Goal: Task Accomplishment & Management: Complete application form

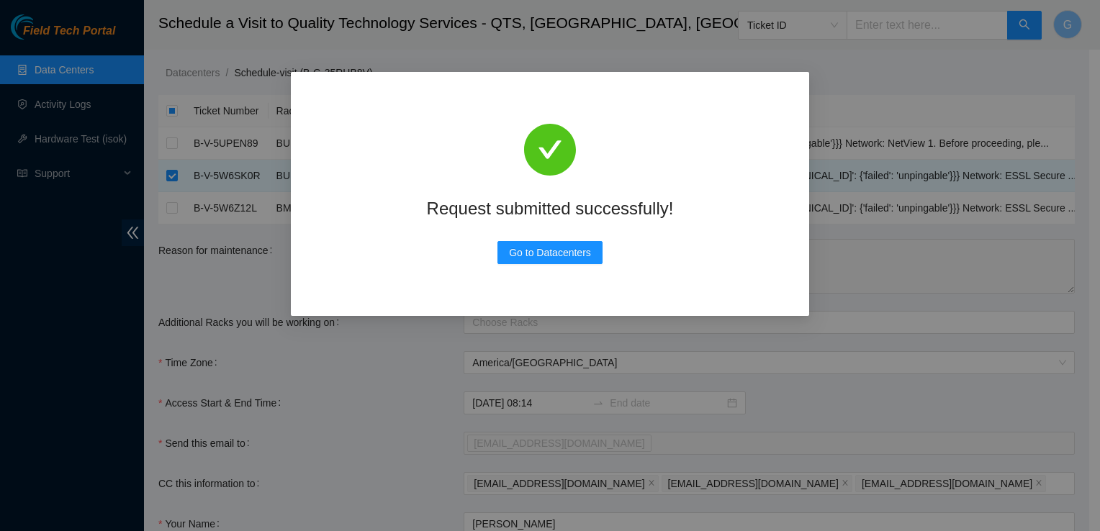
scroll to position [158, 0]
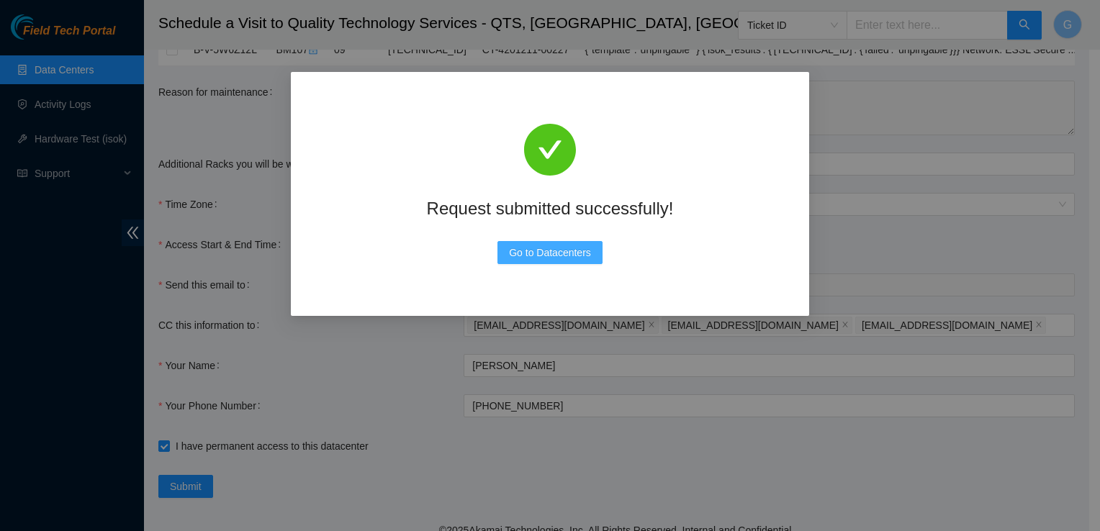
click at [570, 258] on span "Go to Datacenters" at bounding box center [550, 253] width 82 height 16
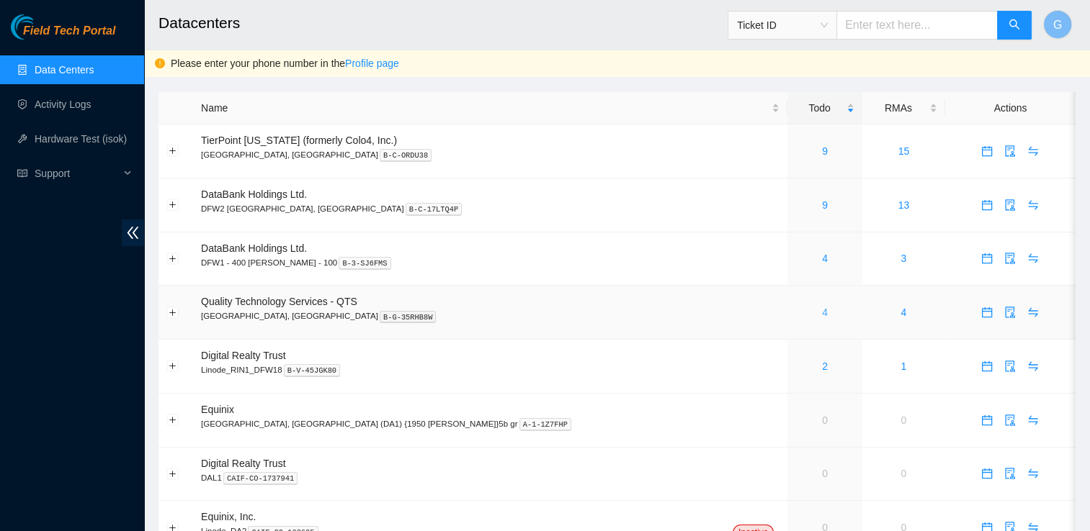
click at [822, 310] on link "4" at bounding box center [825, 313] width 6 height 12
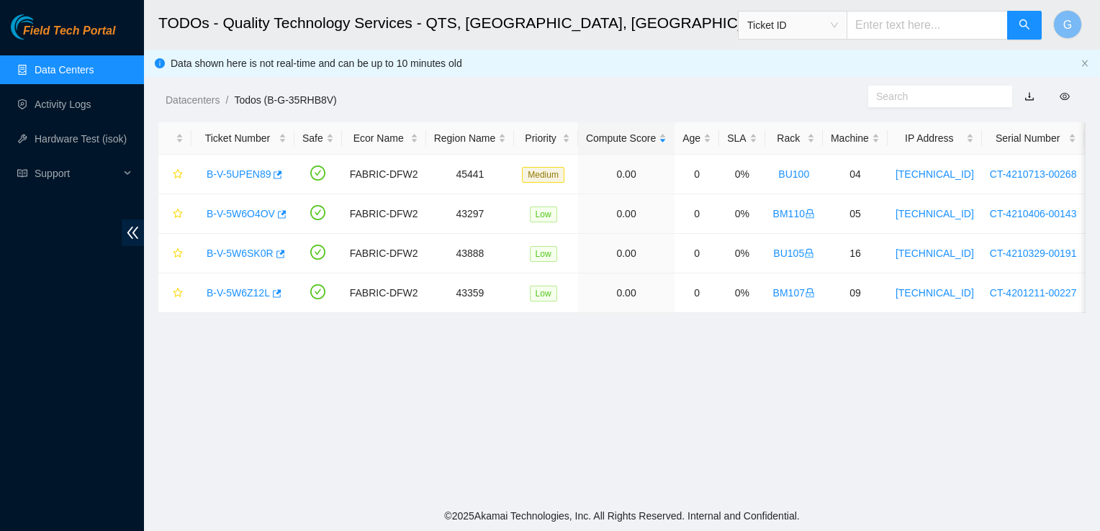
click at [63, 68] on link "Data Centers" at bounding box center [64, 70] width 59 height 12
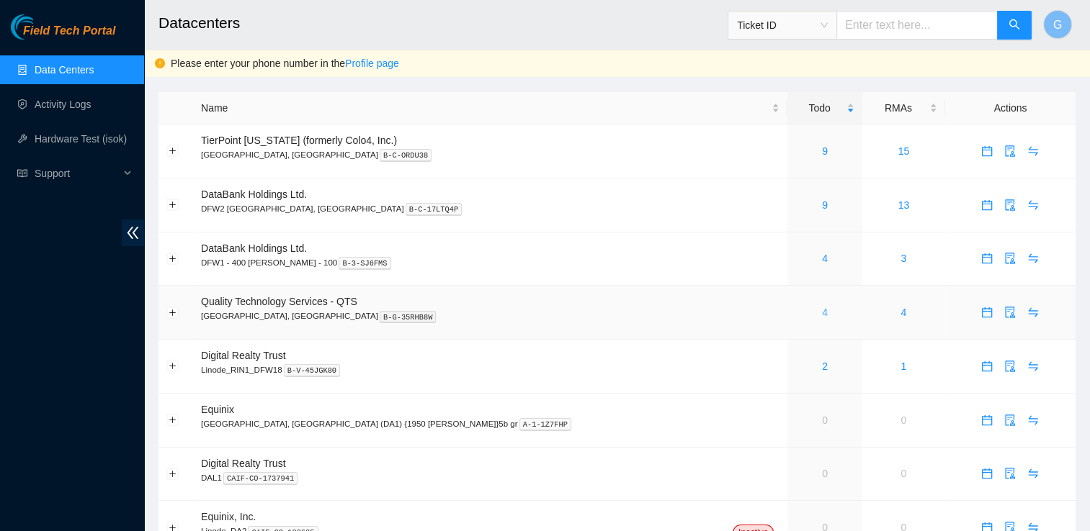
click at [822, 314] on link "4" at bounding box center [825, 313] width 6 height 12
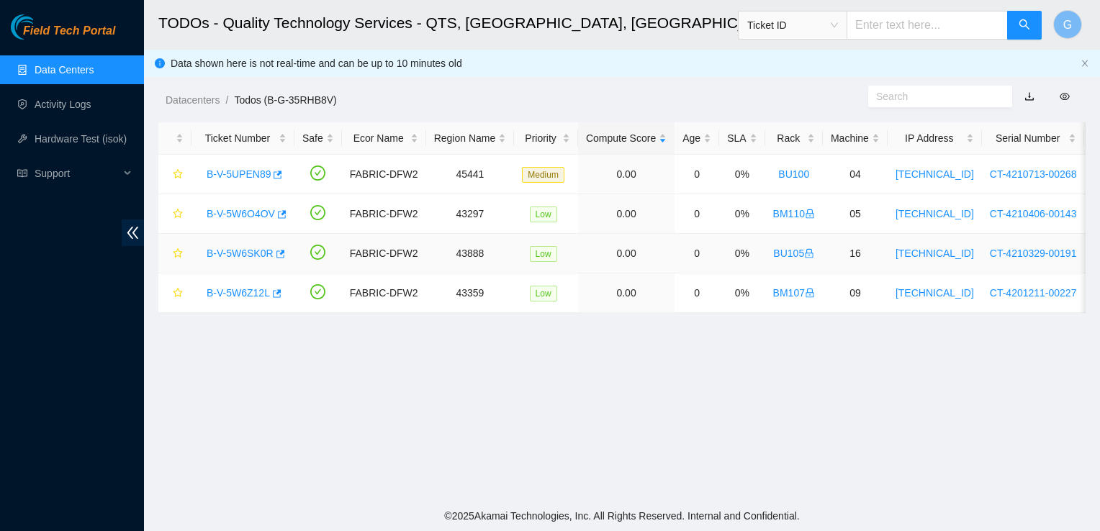
click at [242, 256] on link "B-V-5W6SK0R" at bounding box center [240, 254] width 67 height 12
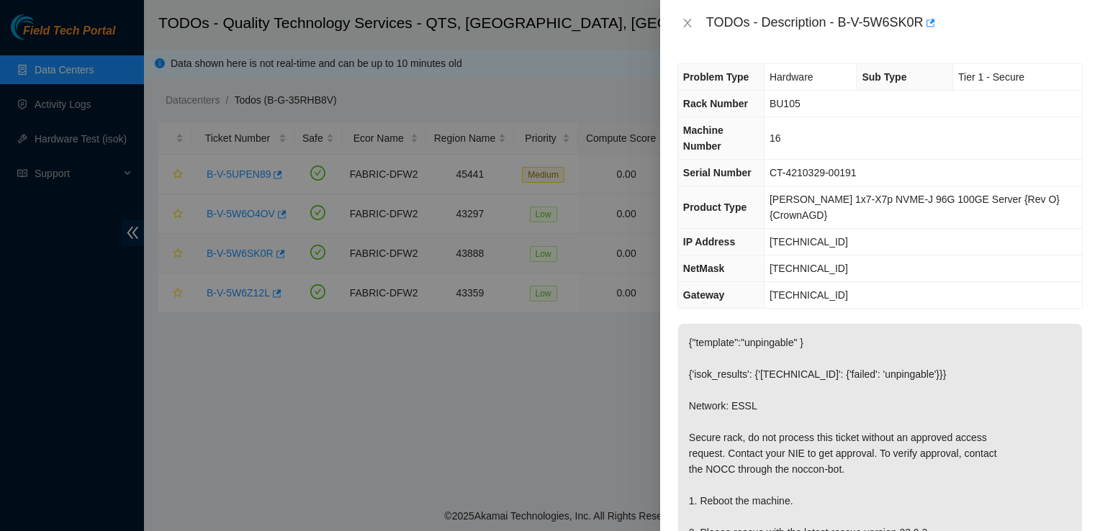
click at [241, 254] on div at bounding box center [550, 265] width 1100 height 531
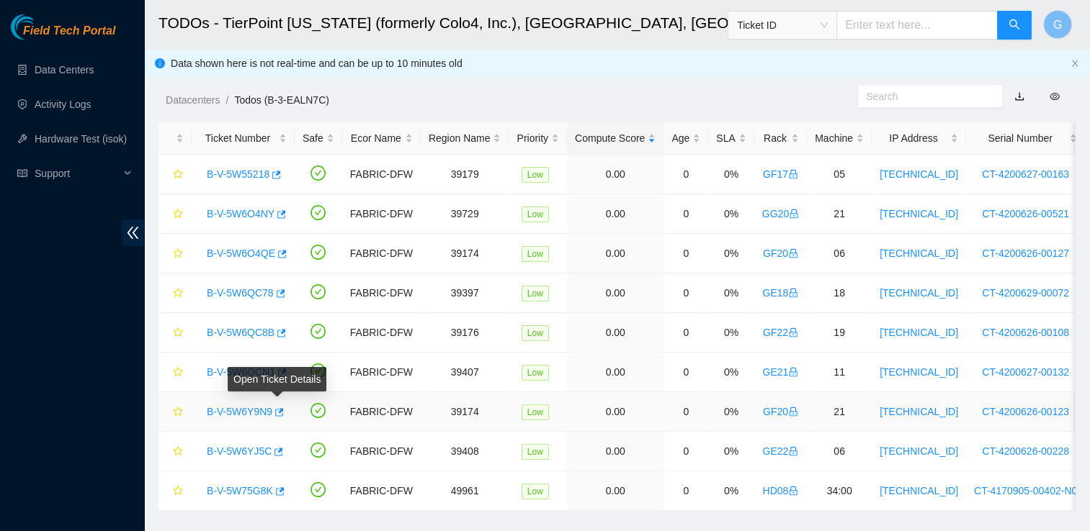
scroll to position [34, 0]
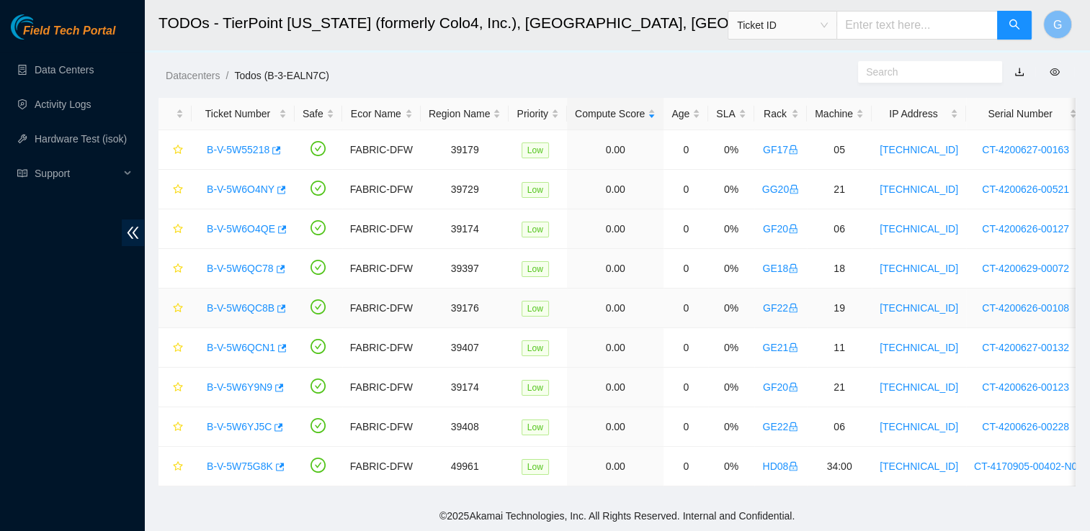
click at [217, 304] on link "B-V-5W6QC8B" at bounding box center [241, 308] width 68 height 12
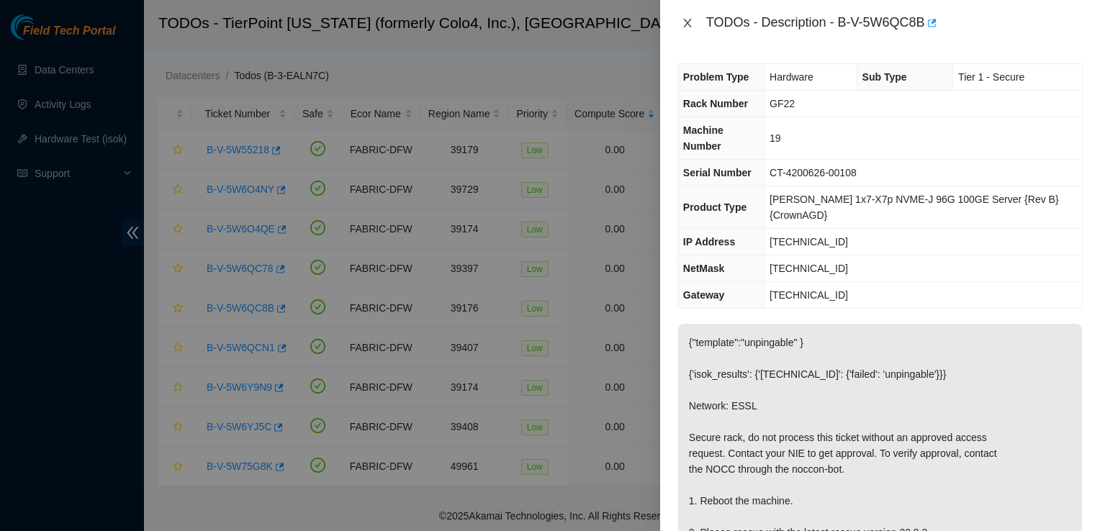
click at [688, 17] on icon "close" at bounding box center [688, 23] width 12 height 12
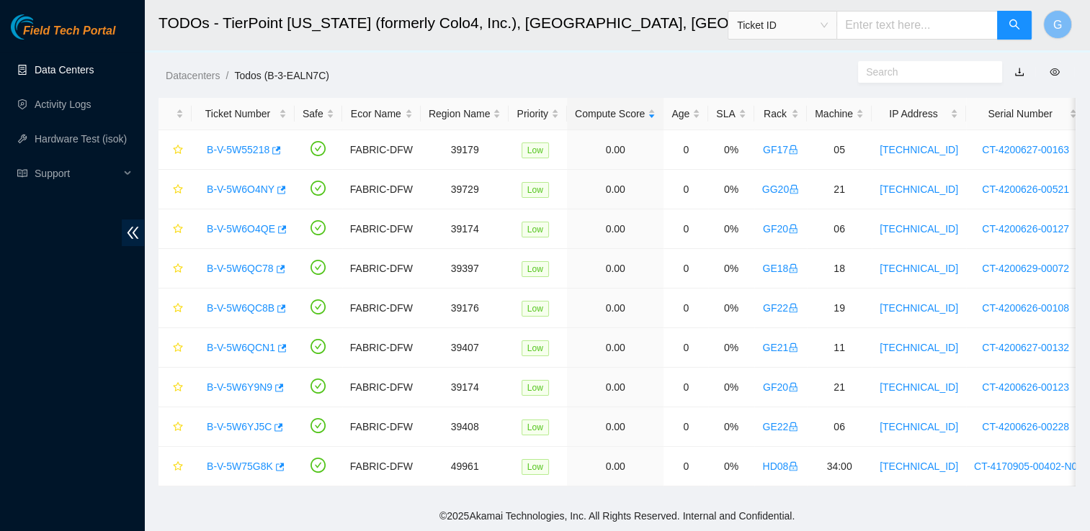
click at [80, 76] on link "Data Centers" at bounding box center [64, 70] width 59 height 12
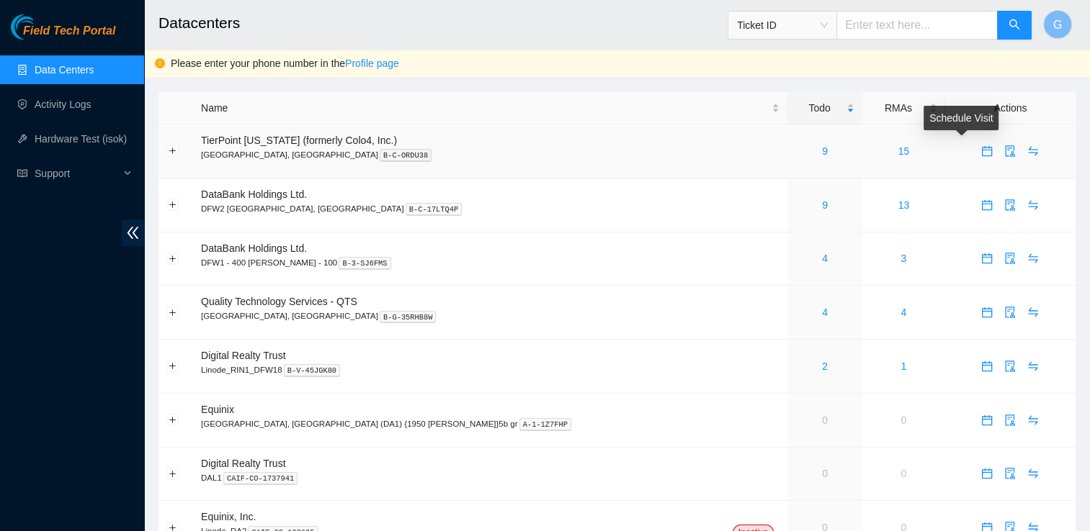
click at [982, 150] on icon "calendar" at bounding box center [987, 151] width 10 height 10
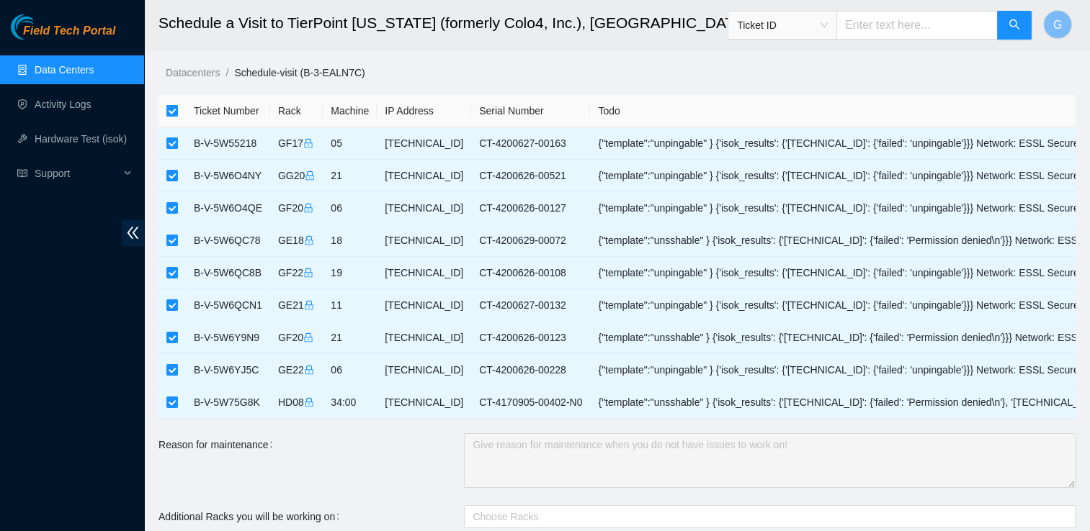
click at [175, 110] on input "checkbox" at bounding box center [172, 111] width 12 height 12
checkbox input "false"
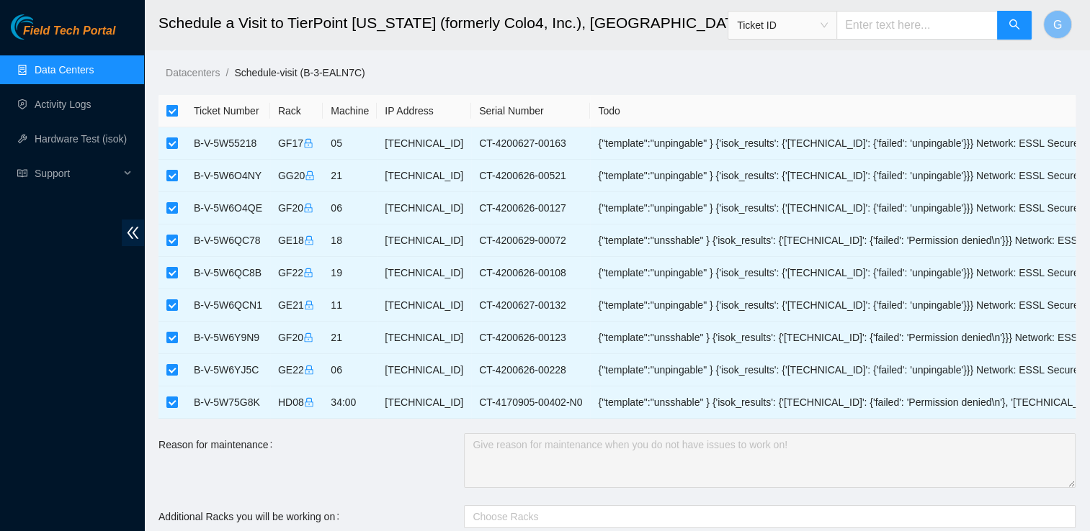
checkbox input "false"
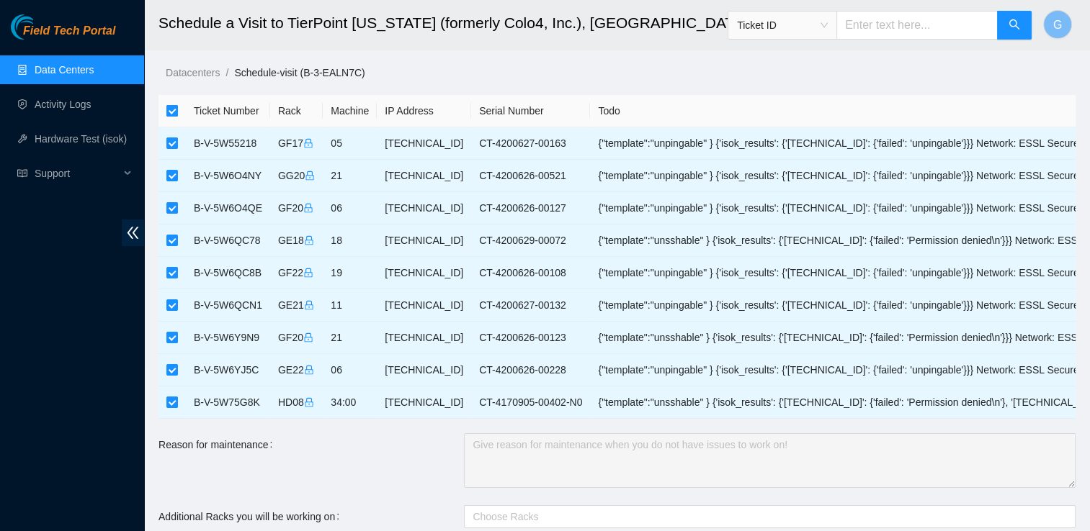
checkbox input "false"
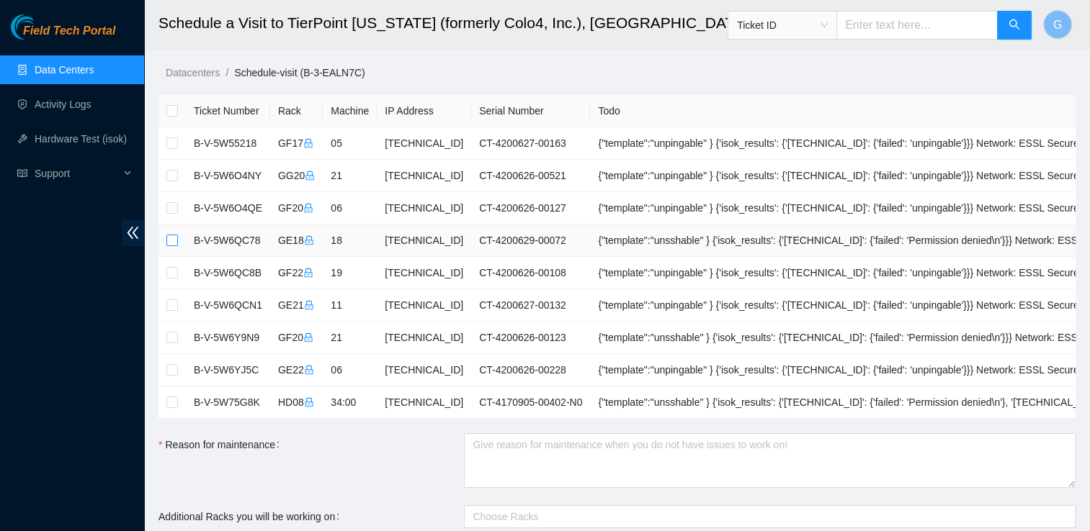
click at [177, 239] on input "checkbox" at bounding box center [172, 241] width 12 height 12
checkbox input "true"
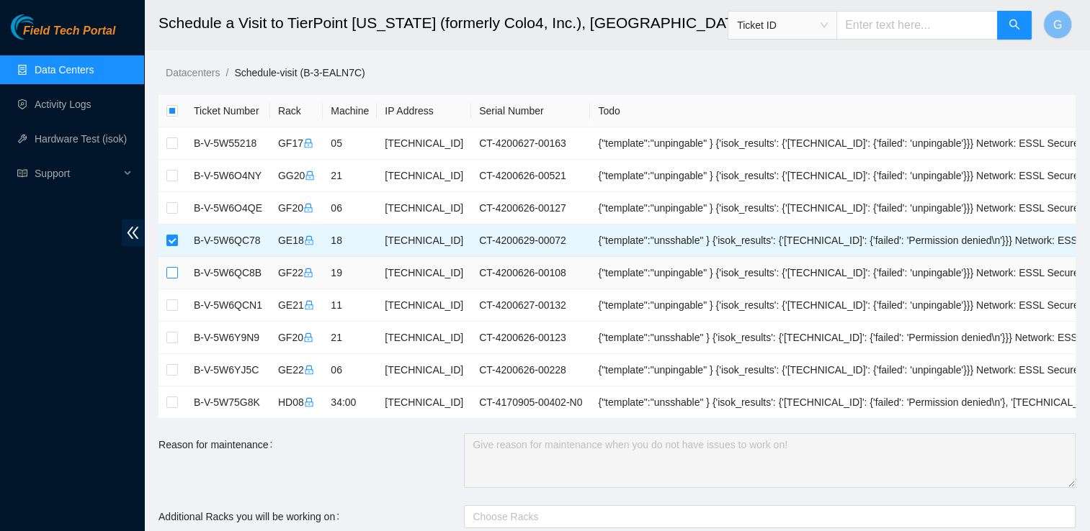
click at [173, 276] on input "checkbox" at bounding box center [172, 273] width 12 height 12
checkbox input "true"
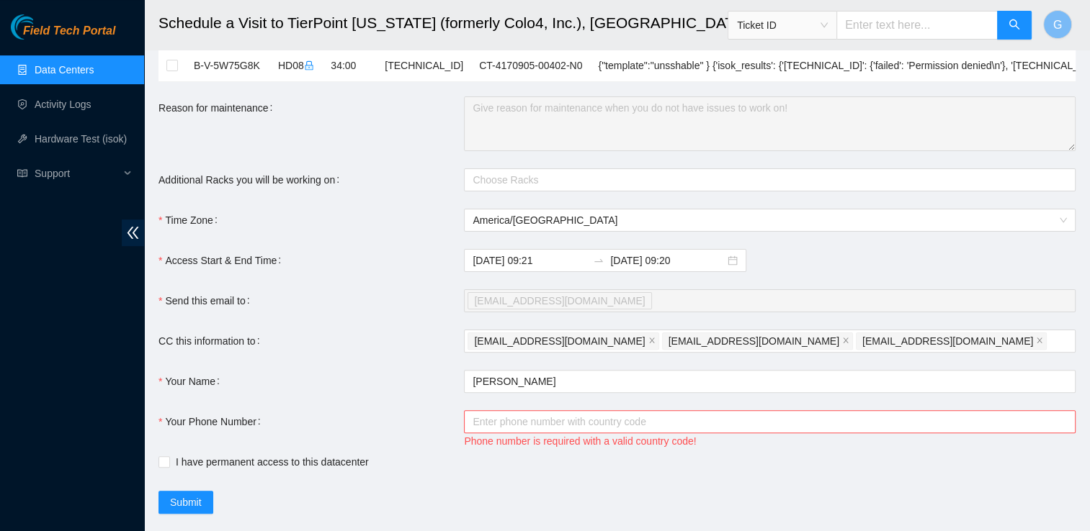
scroll to position [365, 0]
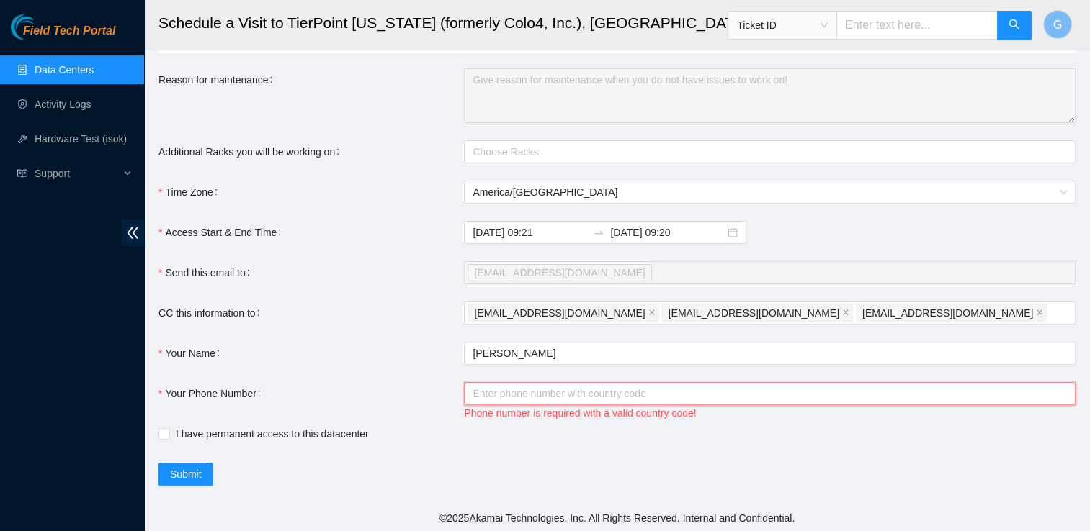
click at [563, 387] on input "Your Phone Number" at bounding box center [769, 393] width 611 height 23
type input "+12144991779"
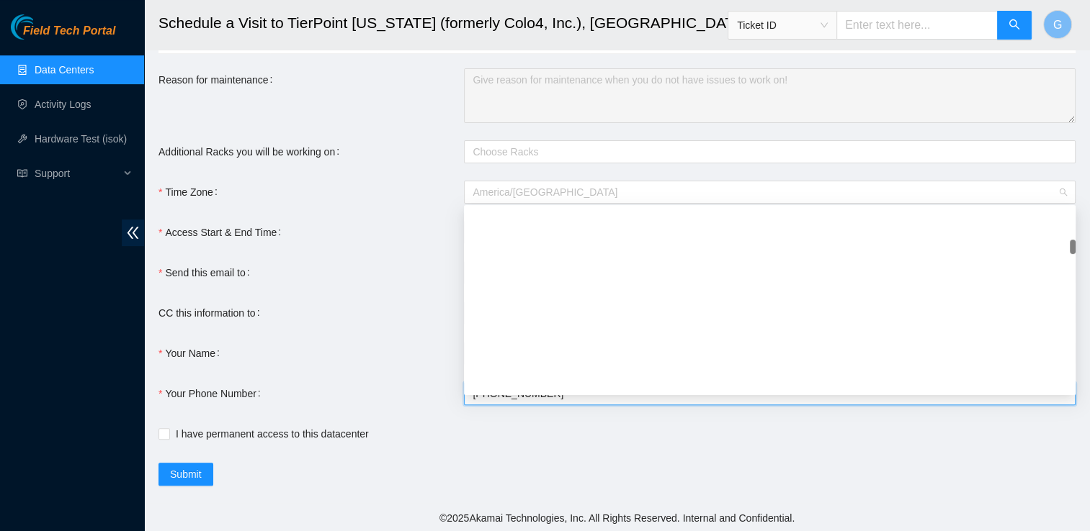
scroll to position [1337, 0]
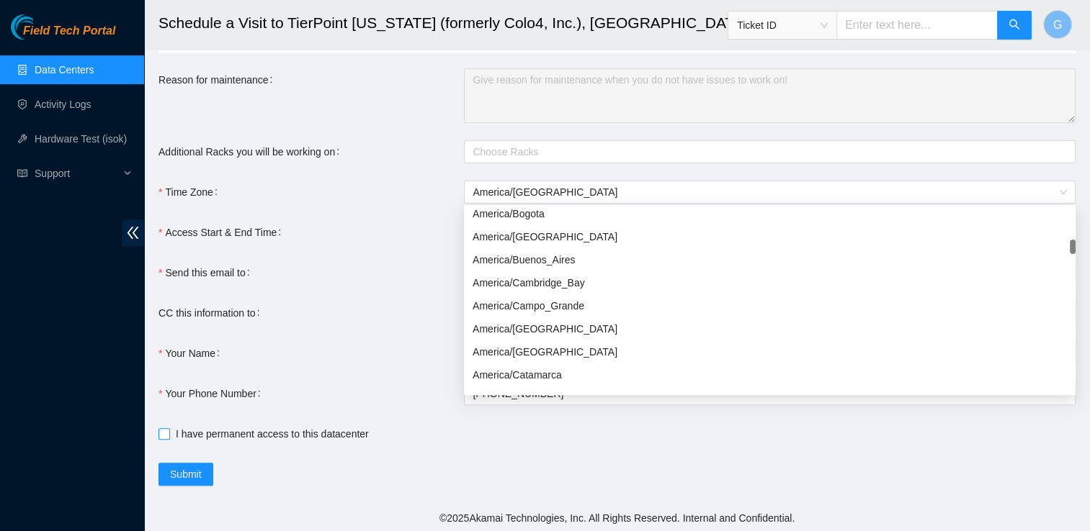
click at [159, 434] on input "I have permanent access to this datacenter" at bounding box center [163, 433] width 10 height 10
checkbox input "true"
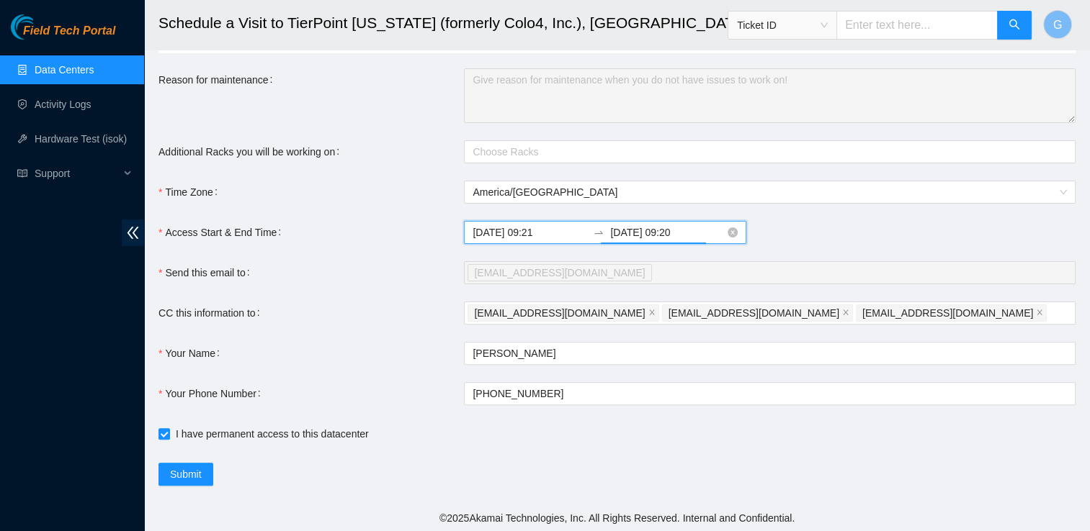
click at [616, 229] on input "2025-09-25 09:20" at bounding box center [667, 233] width 115 height 16
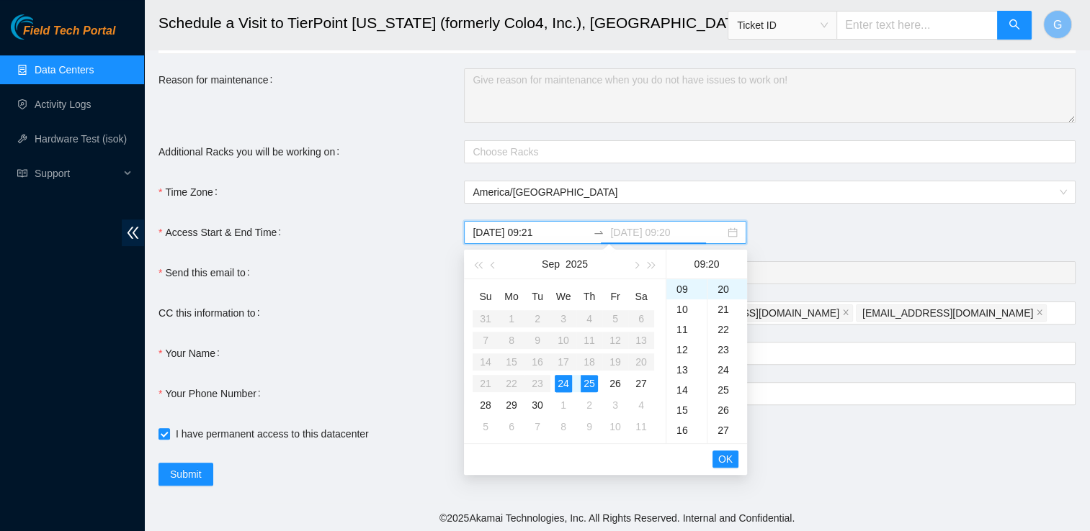
click at [562, 379] on div "24" at bounding box center [563, 383] width 17 height 17
click at [686, 287] on div "23" at bounding box center [686, 292] width 40 height 20
click at [721, 295] on div "59" at bounding box center [727, 292] width 40 height 20
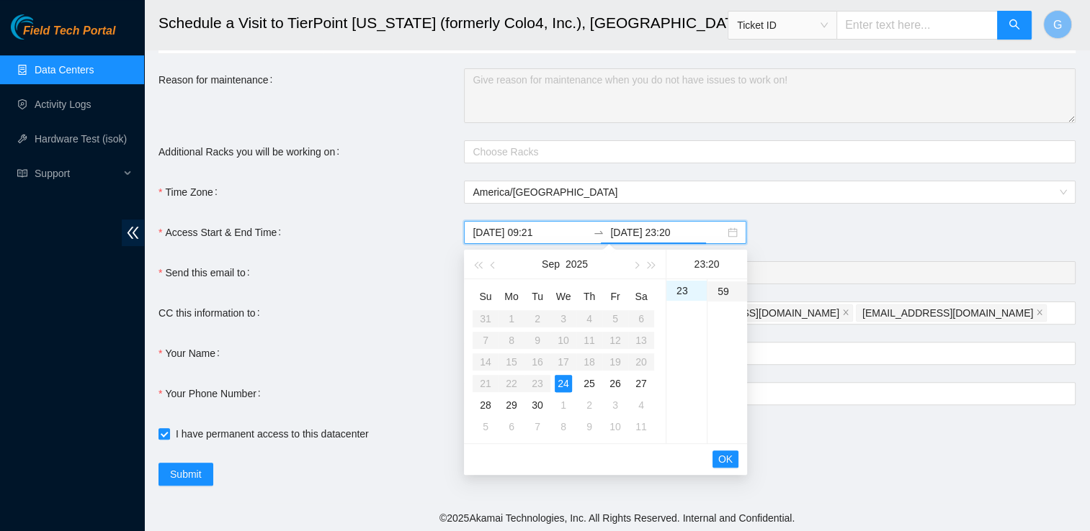
type input "2025-09-24 23:59"
click at [727, 456] on span "OK" at bounding box center [725, 460] width 14 height 16
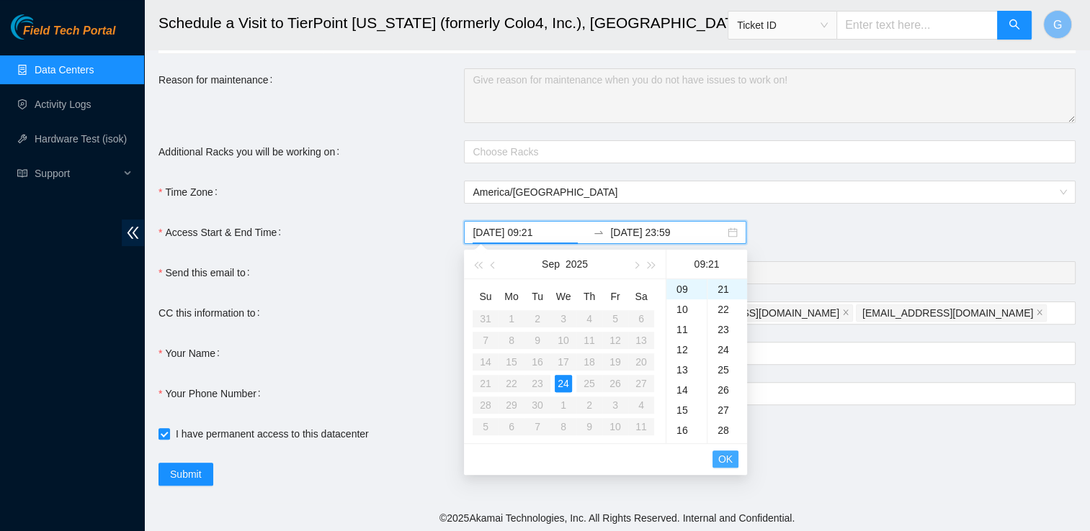
click at [727, 462] on span "OK" at bounding box center [725, 460] width 14 height 16
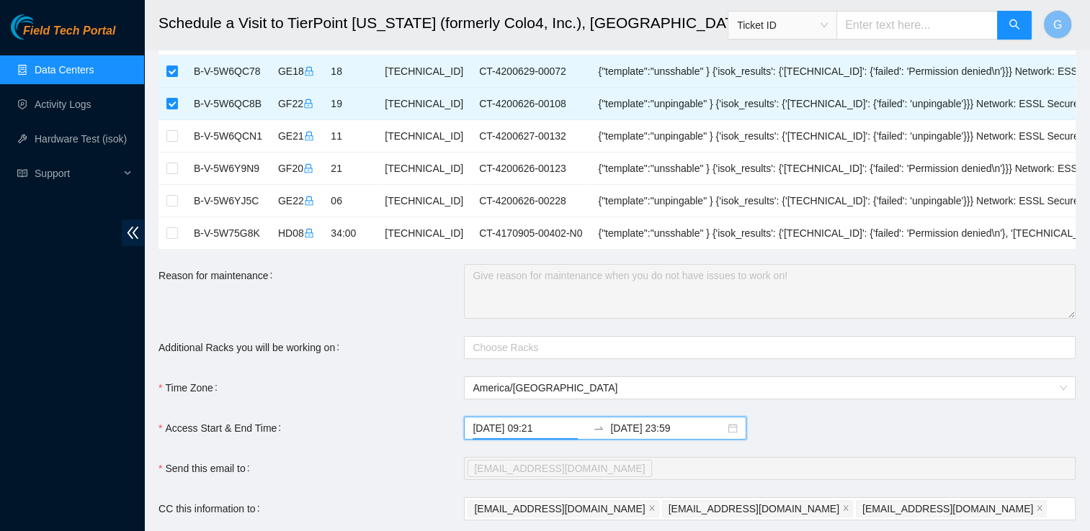
scroll to position [365, 0]
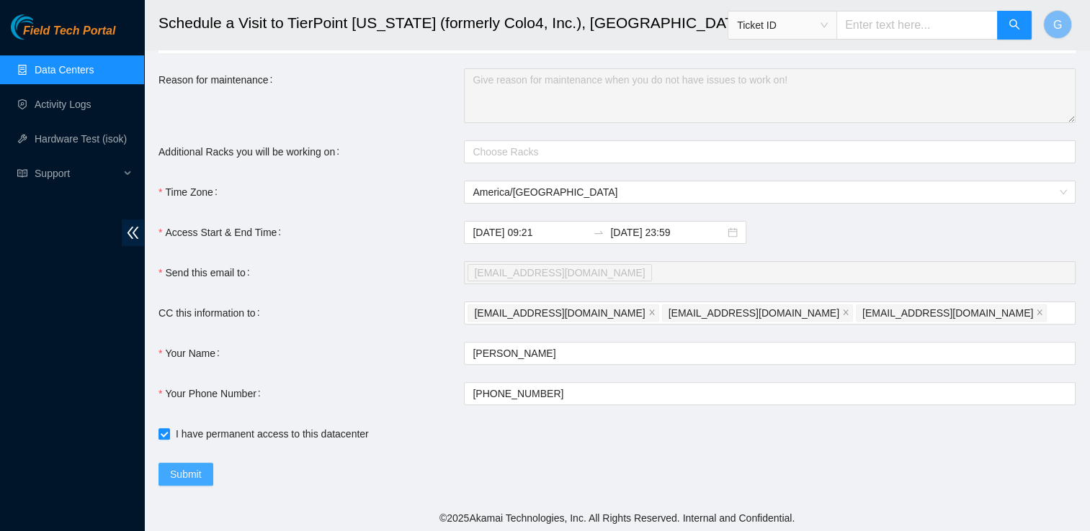
click at [181, 468] on span "Submit" at bounding box center [186, 475] width 32 height 16
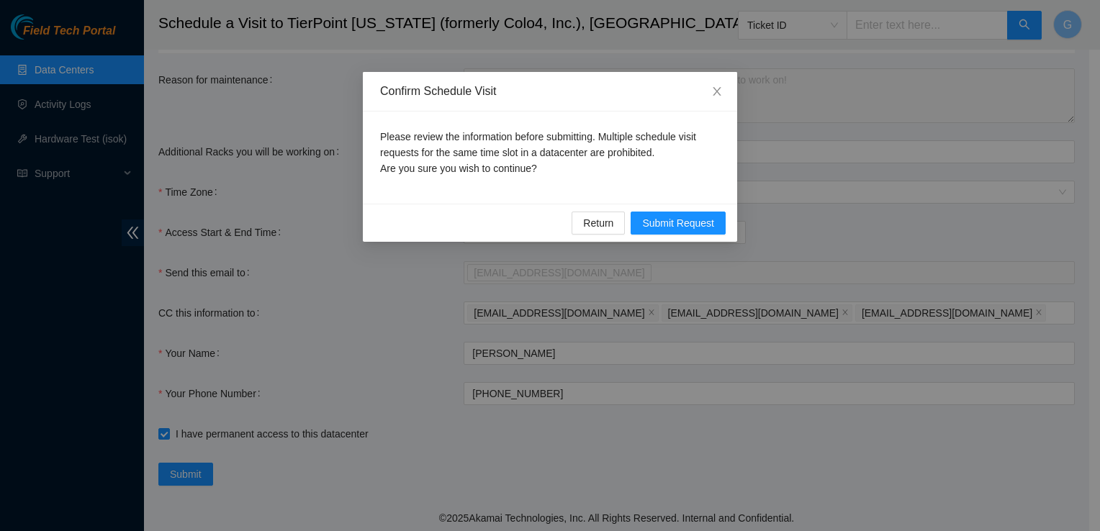
click at [161, 56] on div "Confirm Schedule Visit Please review the information before submitting. Multipl…" at bounding box center [550, 265] width 1100 height 531
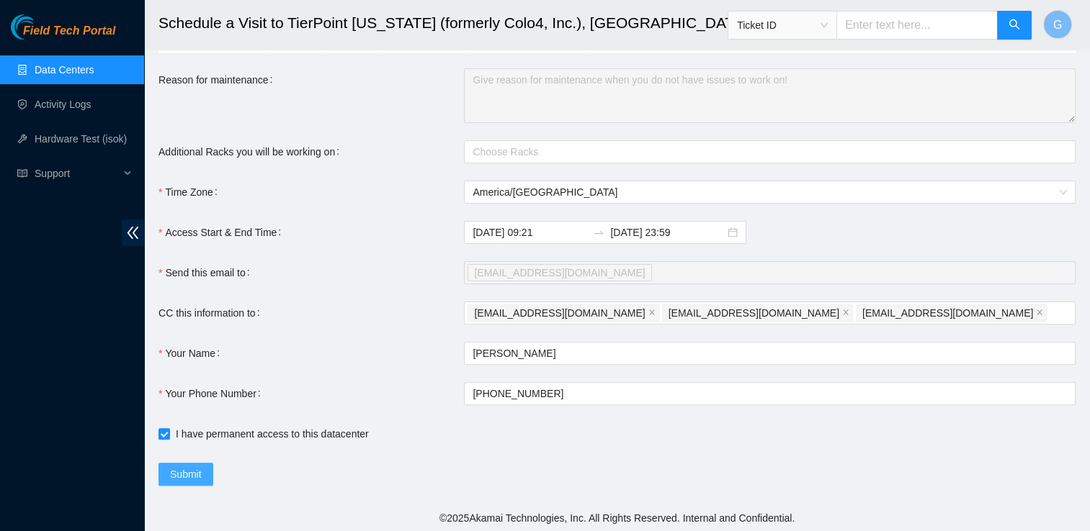
click at [181, 471] on span "Submit" at bounding box center [186, 475] width 32 height 16
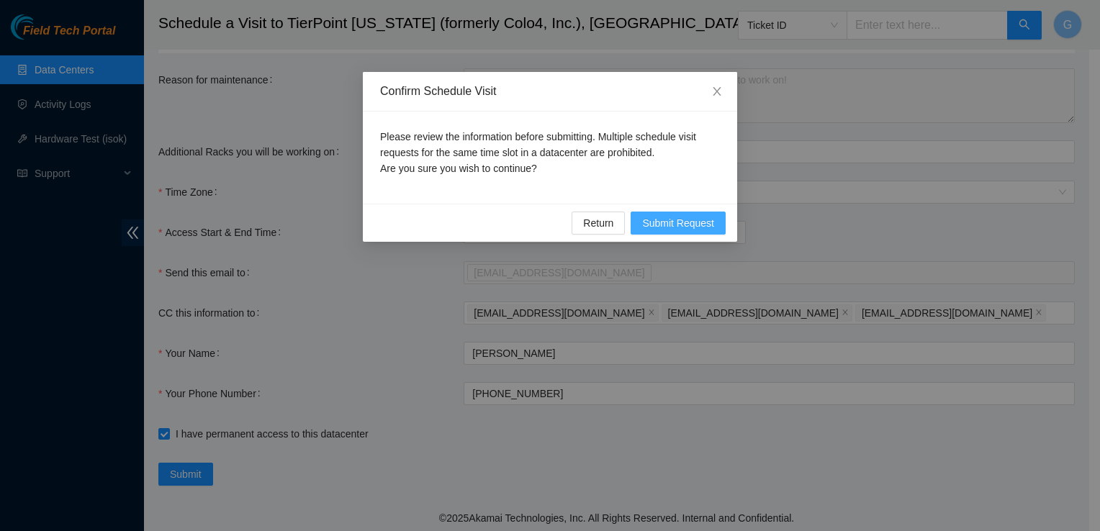
click at [712, 229] on span "Submit Request" at bounding box center [678, 223] width 72 height 16
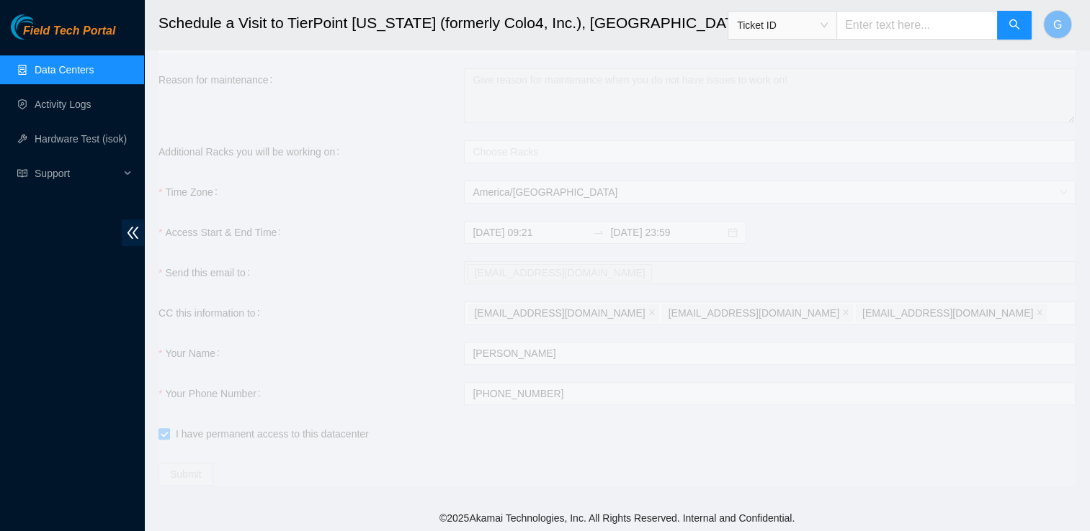
type input "2025-09-24 09:25"
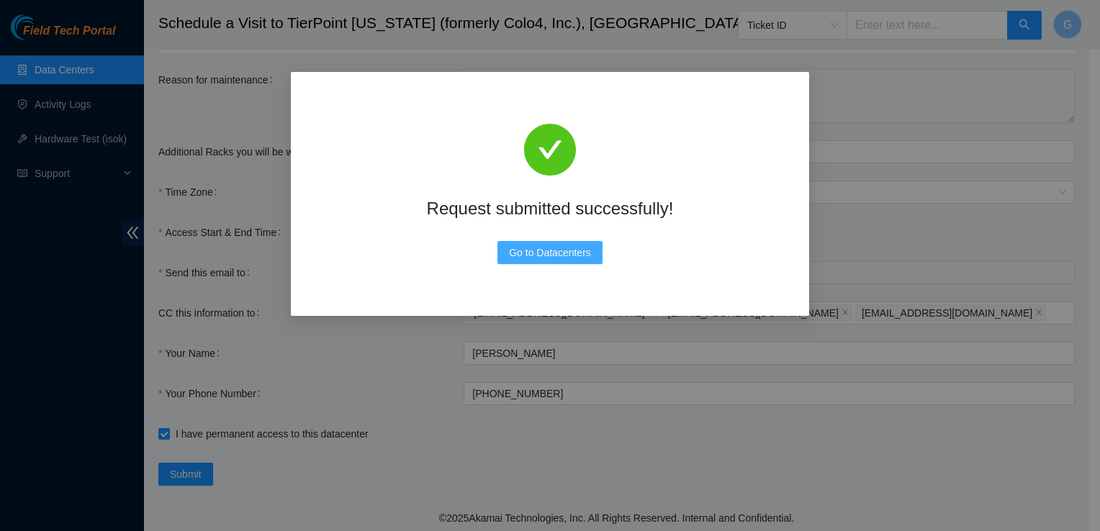
click at [539, 260] on span "Go to Datacenters" at bounding box center [550, 253] width 82 height 16
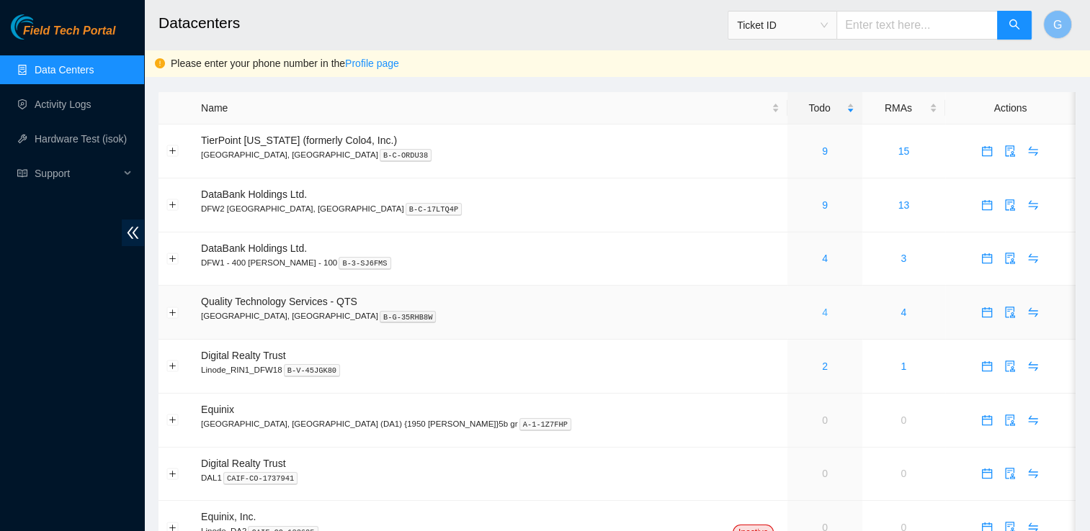
click at [822, 313] on link "4" at bounding box center [825, 313] width 6 height 12
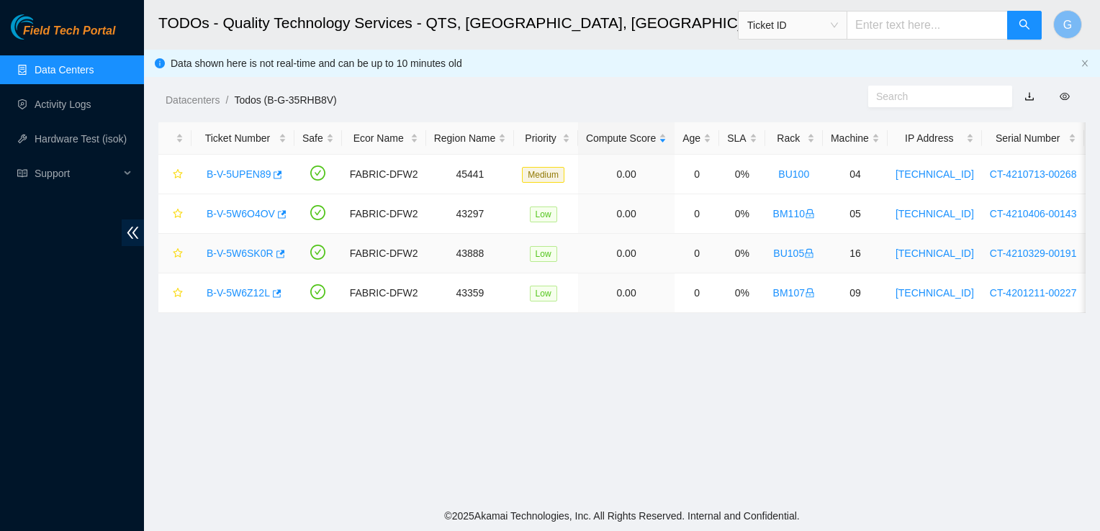
click at [230, 250] on link "B-V-5W6SK0R" at bounding box center [240, 254] width 67 height 12
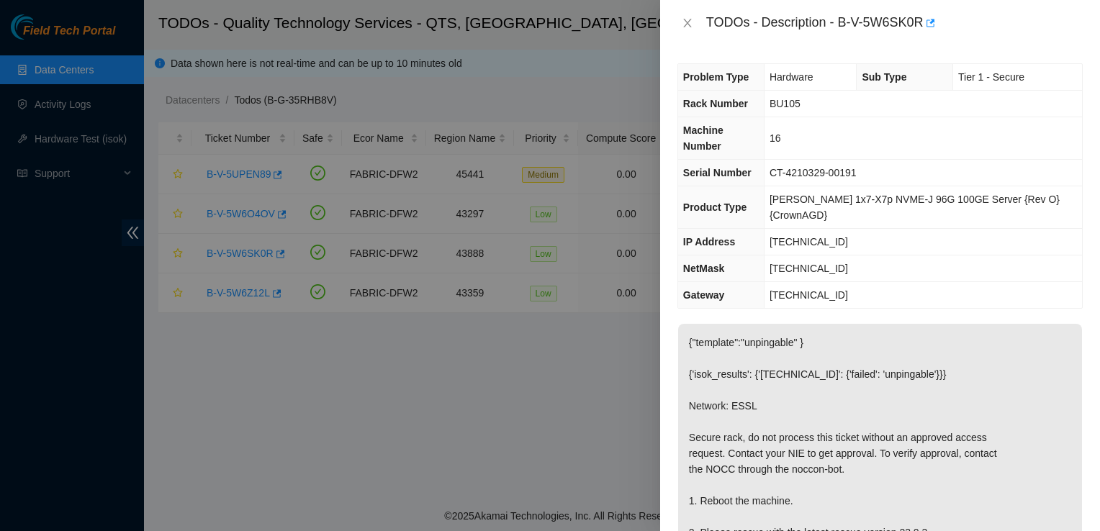
click at [916, 19] on div "TODOs - Description - B-V-5W6SK0R" at bounding box center [894, 23] width 377 height 23
drag, startPoint x: 919, startPoint y: 19, endPoint x: 897, endPoint y: 22, distance: 22.5
click at [897, 22] on div "TODOs - Description - B-V-5W6SK0R" at bounding box center [894, 23] width 377 height 23
drag, startPoint x: 897, startPoint y: 22, endPoint x: 834, endPoint y: 19, distance: 62.7
click at [834, 19] on div "TODOs - Description - B-V-5W6SK0R" at bounding box center [894, 23] width 377 height 23
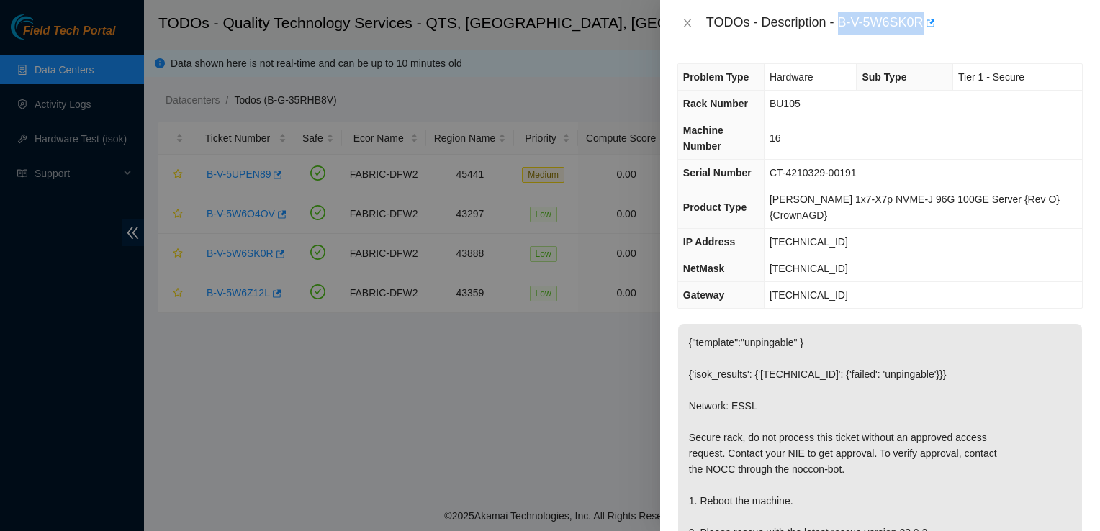
drag, startPoint x: 838, startPoint y: 20, endPoint x: 922, endPoint y: 19, distance: 84.3
click at [922, 19] on div "TODOs - Description - B-V-5W6SK0R" at bounding box center [894, 23] width 377 height 23
copy div "B-V-5W6SK0R"
click at [164, 418] on div at bounding box center [550, 265] width 1100 height 531
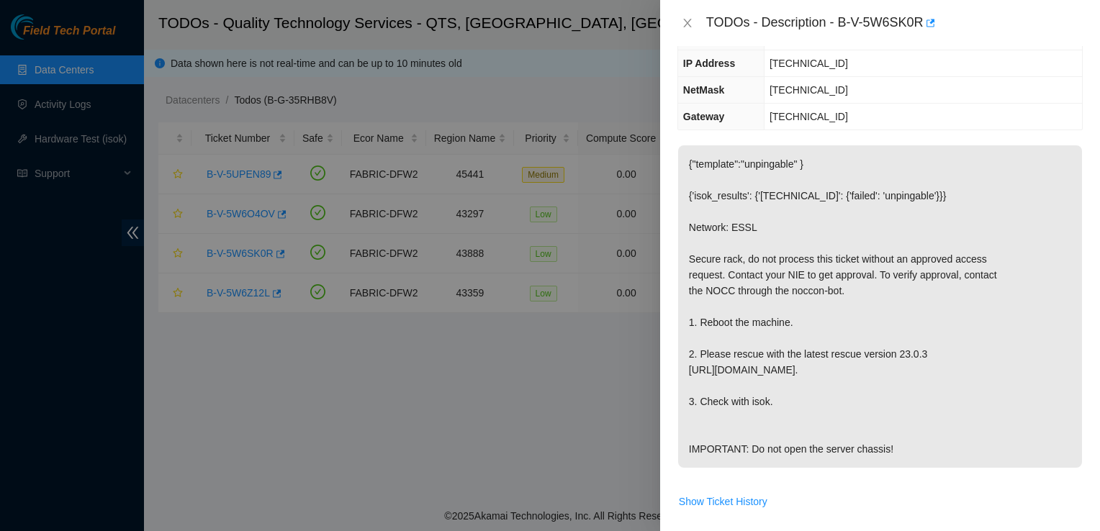
scroll to position [179, 0]
click at [685, 27] on icon "close" at bounding box center [688, 23] width 12 height 12
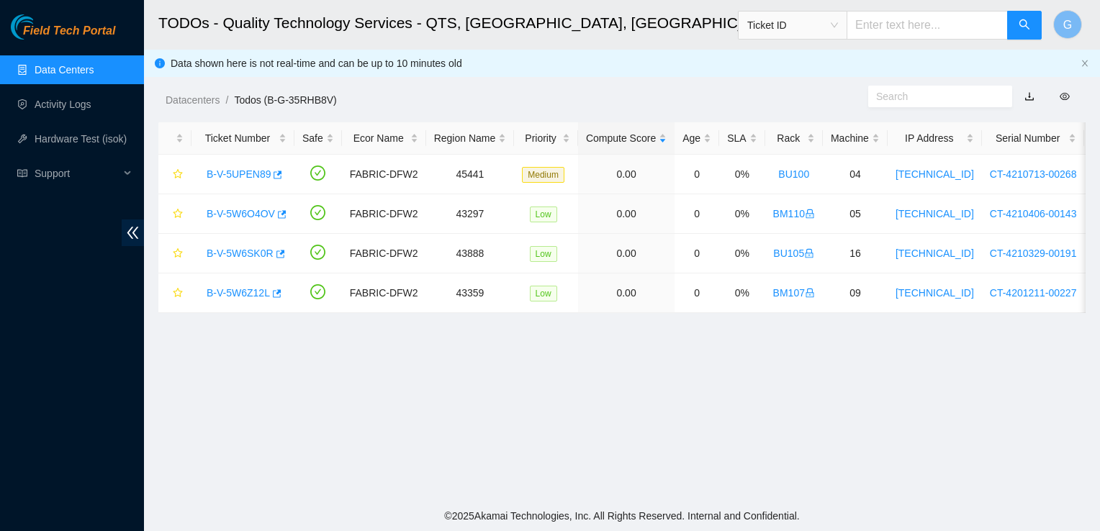
scroll to position [226, 0]
click at [250, 248] on link "B-V-5W6SK0R" at bounding box center [240, 254] width 67 height 12
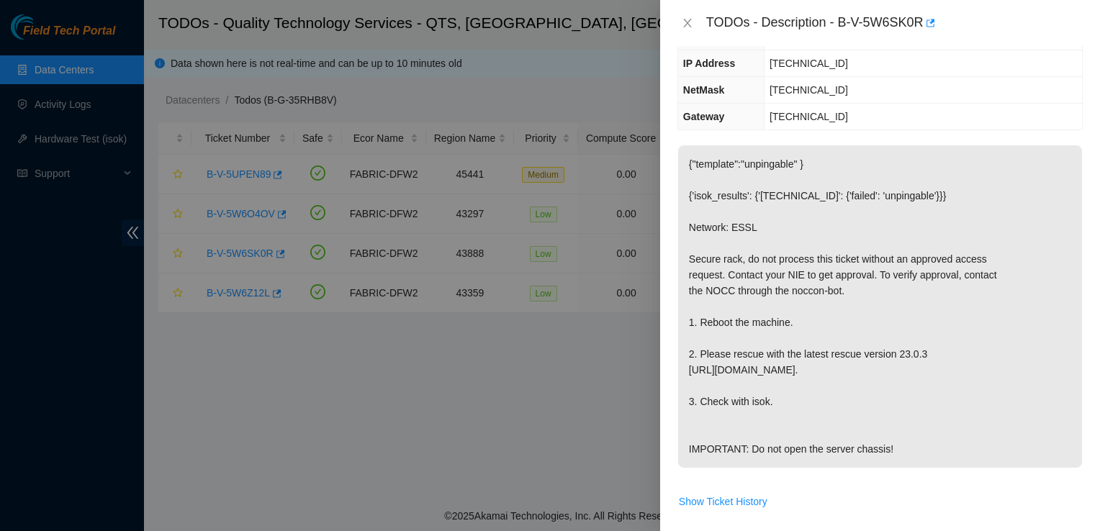
click at [167, 374] on div at bounding box center [550, 265] width 1100 height 531
click at [680, 22] on button "Close" at bounding box center [688, 24] width 20 height 14
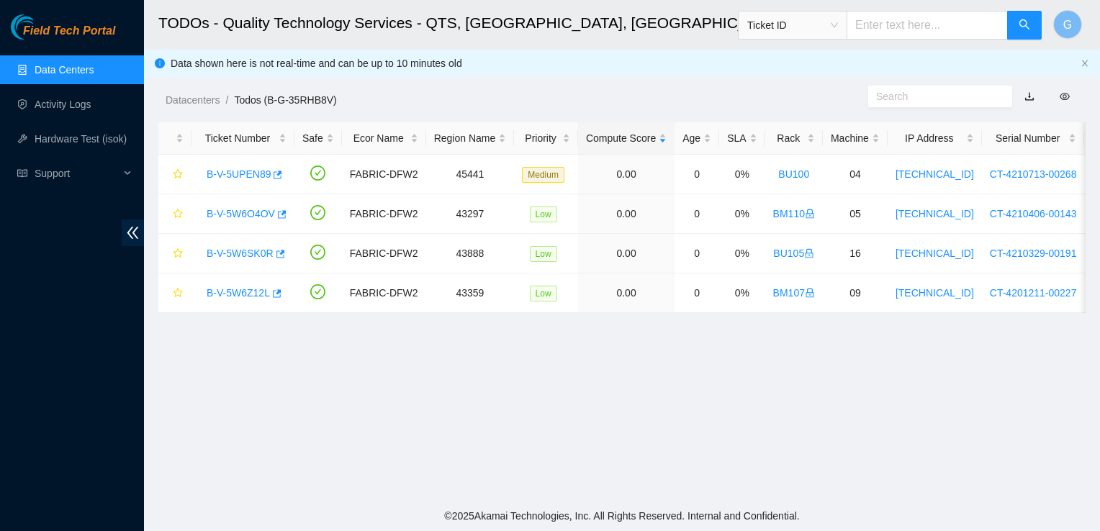
scroll to position [226, 0]
click at [250, 255] on link "B-V-5W6SK0R" at bounding box center [240, 254] width 67 height 12
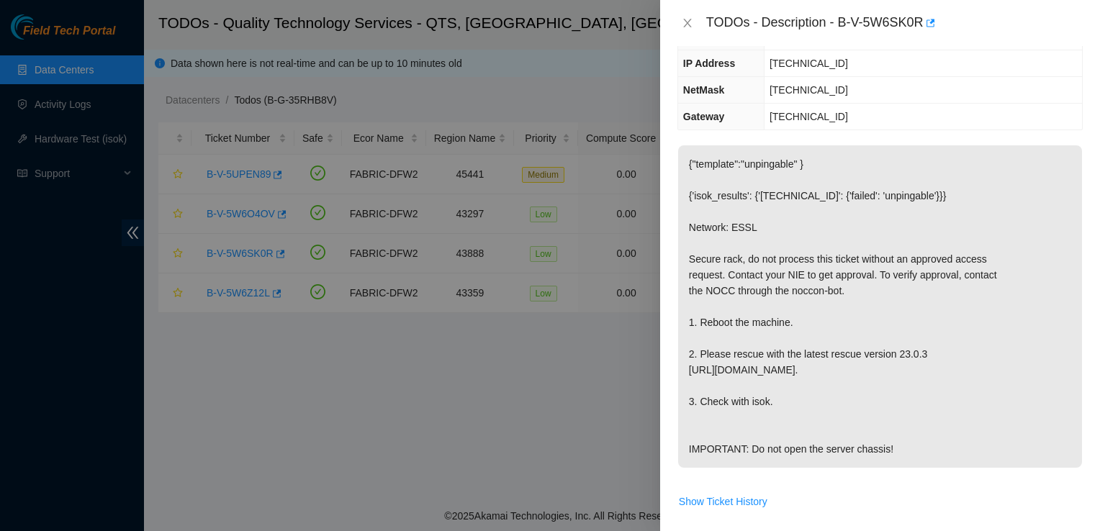
click at [946, 528] on span "Show Shipment Details" at bounding box center [880, 537] width 404 height 23
click at [165, 364] on div at bounding box center [550, 265] width 1100 height 531
click at [163, 503] on div at bounding box center [550, 265] width 1100 height 531
click at [510, 290] on div at bounding box center [550, 265] width 1100 height 531
click at [683, 9] on div "TODOs - Description - B-V-5W6SK0R" at bounding box center [880, 23] width 440 height 46
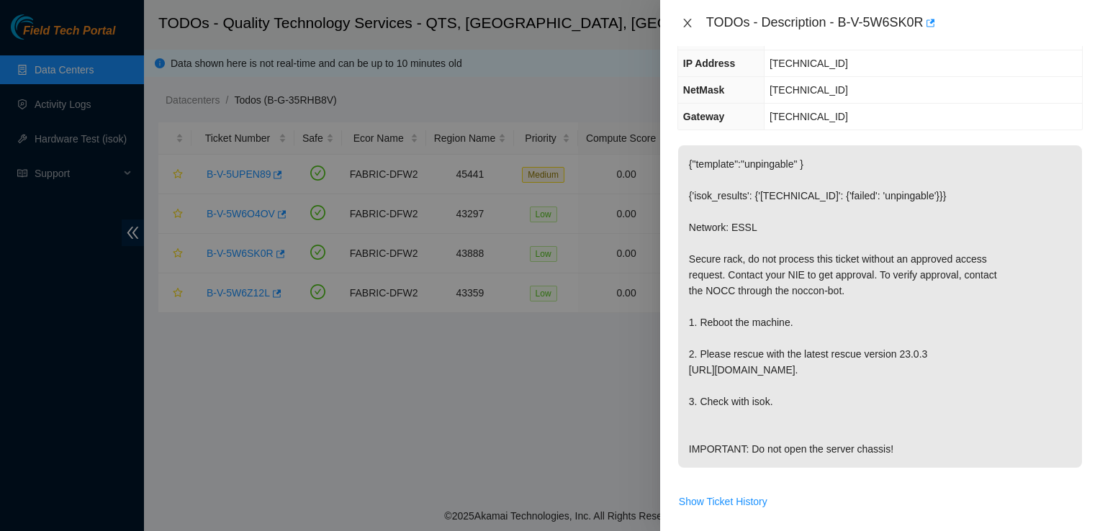
click at [685, 22] on icon "close" at bounding box center [688, 23] width 12 height 12
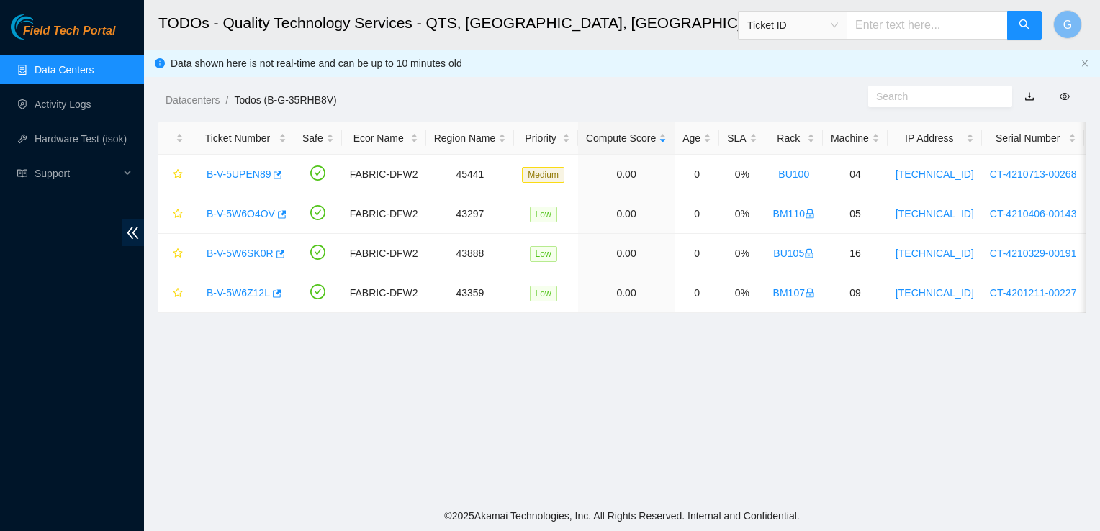
scroll to position [226, 0]
click at [262, 251] on link "B-V-5W6SK0R" at bounding box center [240, 254] width 67 height 12
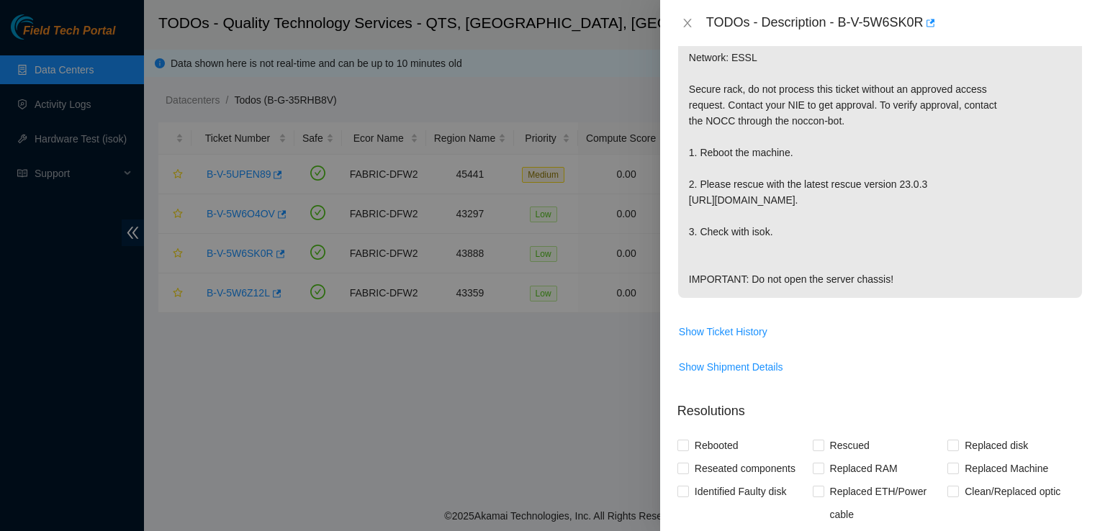
scroll to position [350, 0]
click at [882, 319] on span "Show Ticket History" at bounding box center [880, 330] width 404 height 23
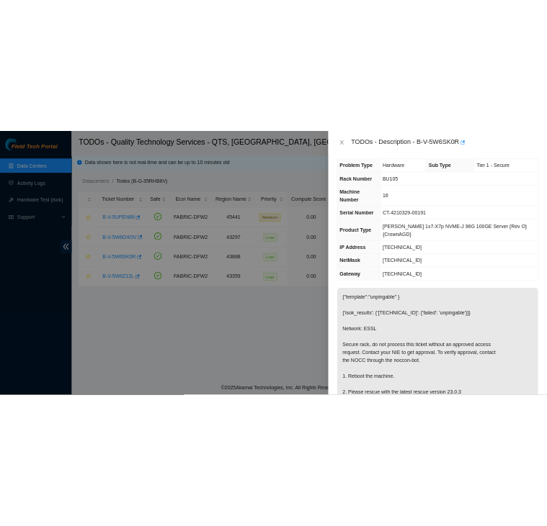
scroll to position [0, 0]
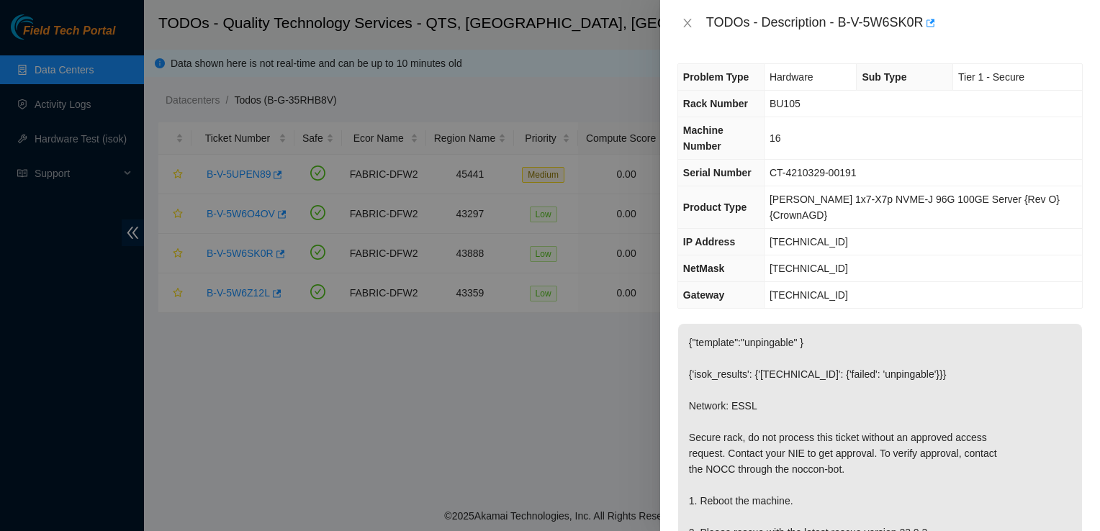
click at [542, 402] on div at bounding box center [550, 265] width 1100 height 531
click at [686, 19] on icon "close" at bounding box center [688, 23] width 12 height 12
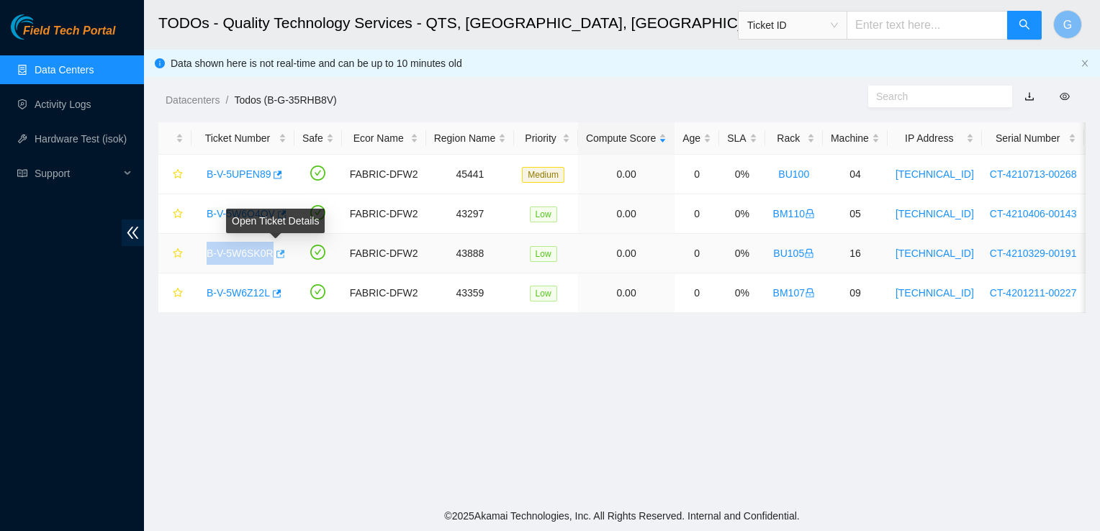
drag, startPoint x: 196, startPoint y: 253, endPoint x: 274, endPoint y: 252, distance: 77.8
click at [274, 252] on td "B-V-5W6SK0R" at bounding box center [243, 254] width 103 height 40
copy tr "B-V-5W6SK0R"
click at [675, 22] on h2 "TODOs - Quality Technology Services - QTS, [GEOGRAPHIC_DATA], [GEOGRAPHIC_DATA]" at bounding box center [533, 23] width 750 height 46
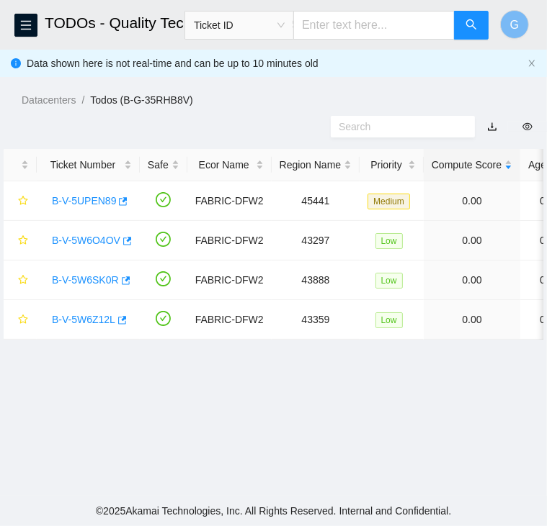
click at [369, 459] on main "TODOs - Quality Technology Services - QTS, Irving, TX Ticket ID G Data shown he…" at bounding box center [273, 248] width 547 height 496
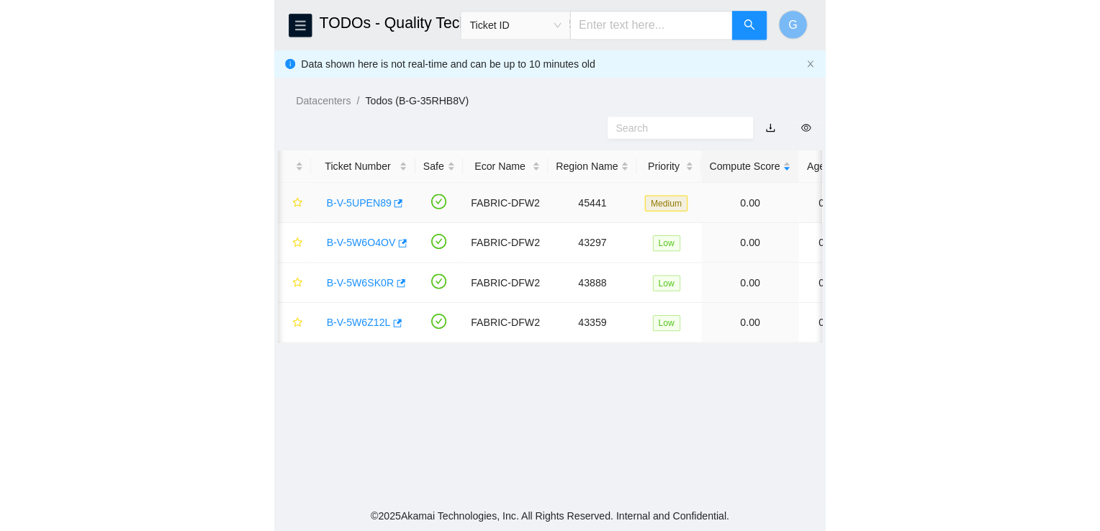
scroll to position [0, 6]
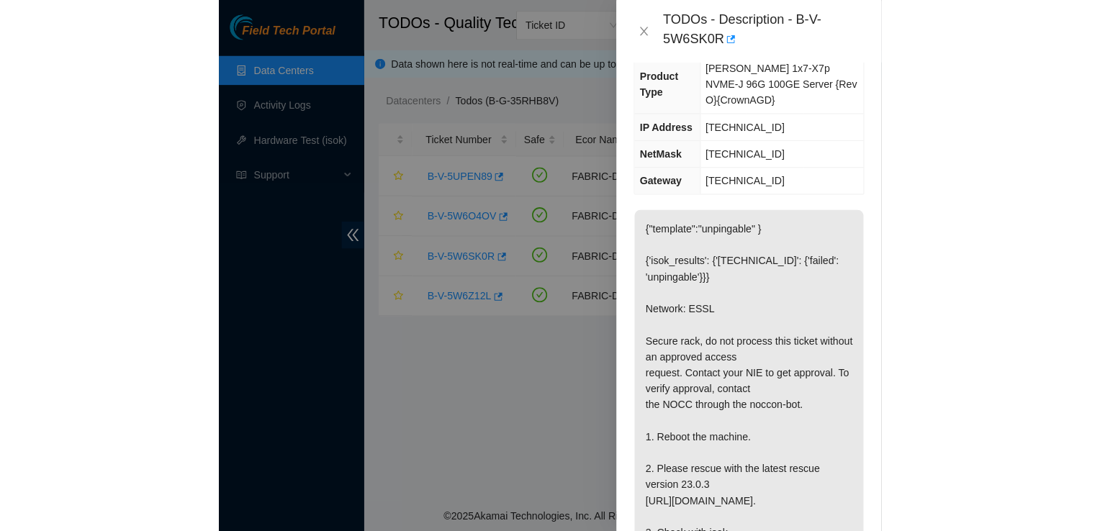
scroll to position [227, 0]
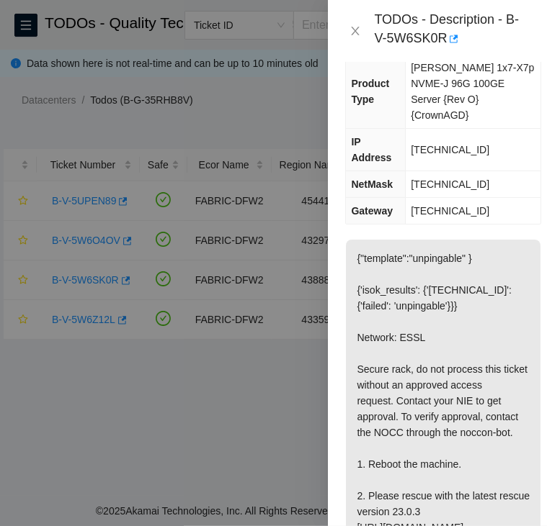
click at [58, 398] on div at bounding box center [273, 263] width 547 height 526
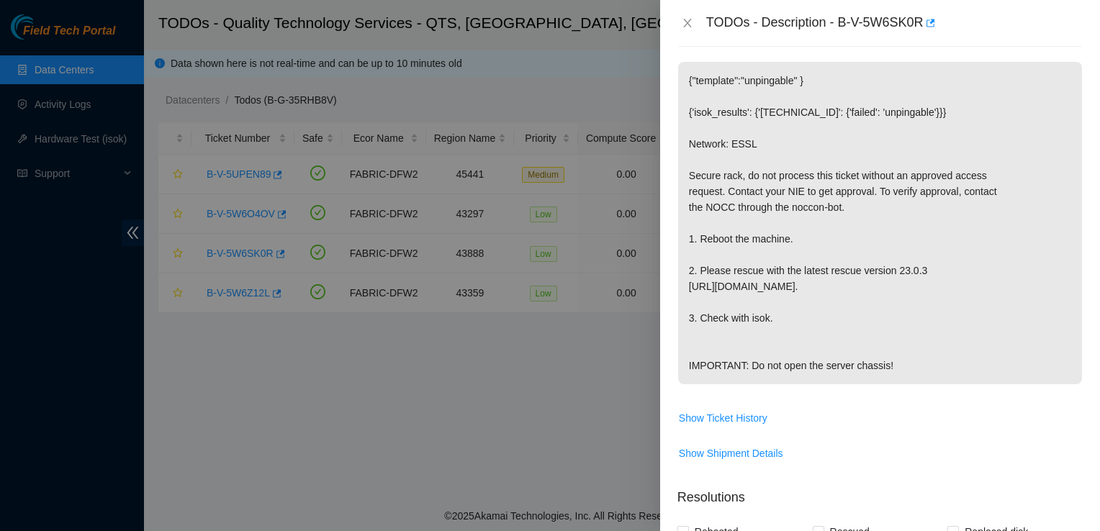
scroll to position [0, 0]
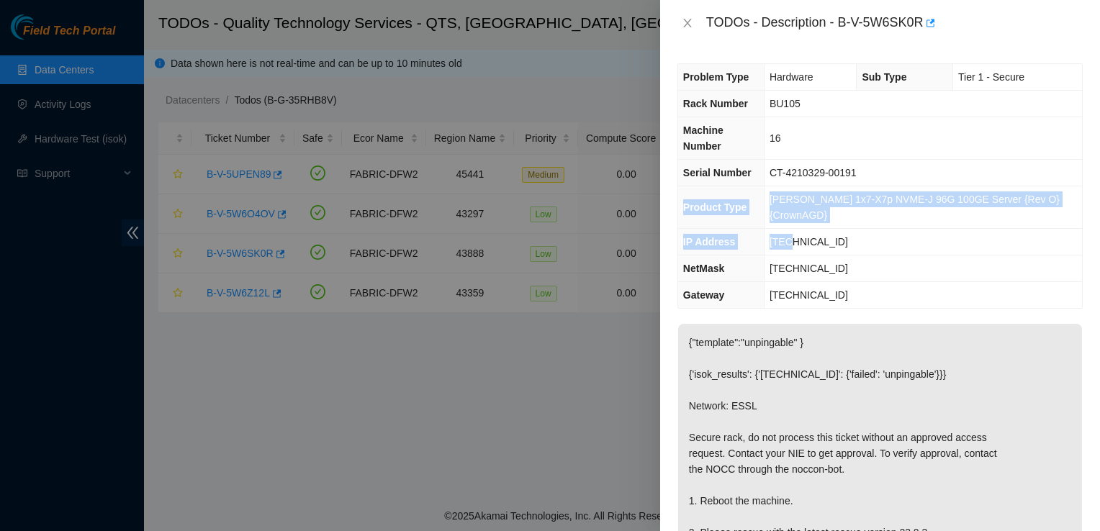
drag, startPoint x: 799, startPoint y: 220, endPoint x: 897, endPoint y: 199, distance: 100.8
click at [521, 229] on td "[TECHNICAL_ID]" at bounding box center [923, 242] width 318 height 27
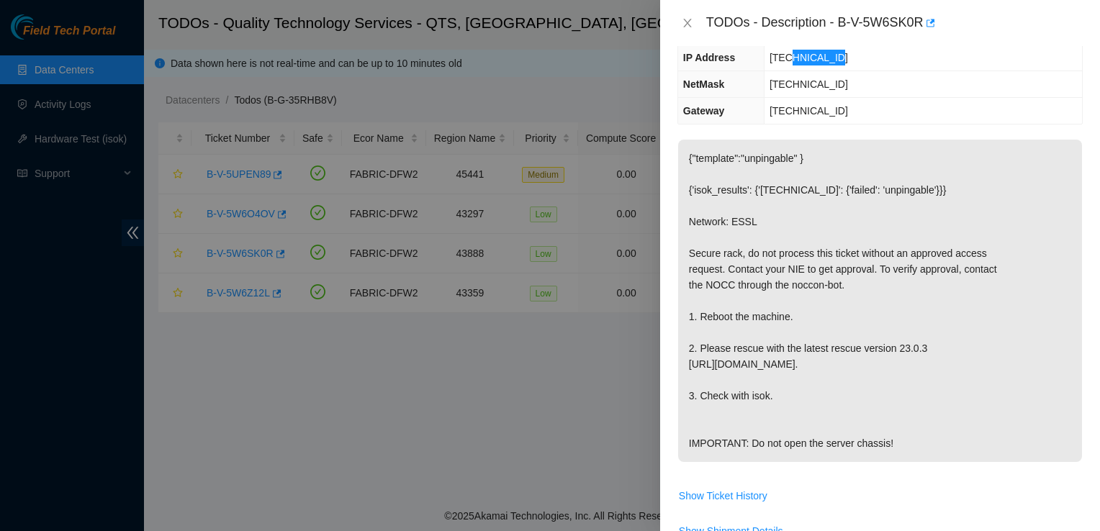
scroll to position [184, 0]
click at [521, 391] on div at bounding box center [550, 265] width 1100 height 531
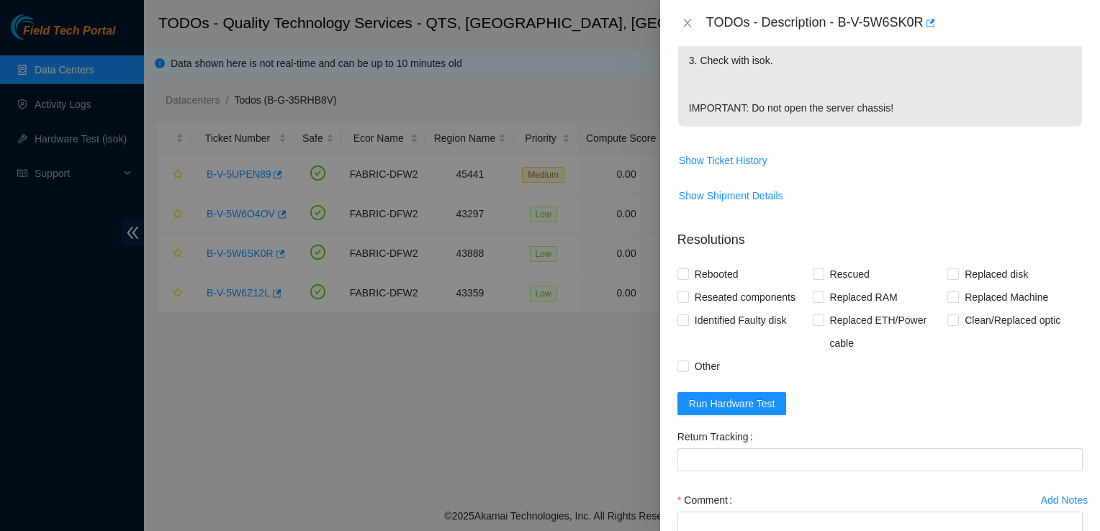
scroll to position [521, 0]
click at [521, 271] on input "Rebooted" at bounding box center [683, 273] width 10 height 10
checkbox input "true"
click at [521, 268] on input "Rescued" at bounding box center [818, 273] width 10 height 10
checkbox input "true"
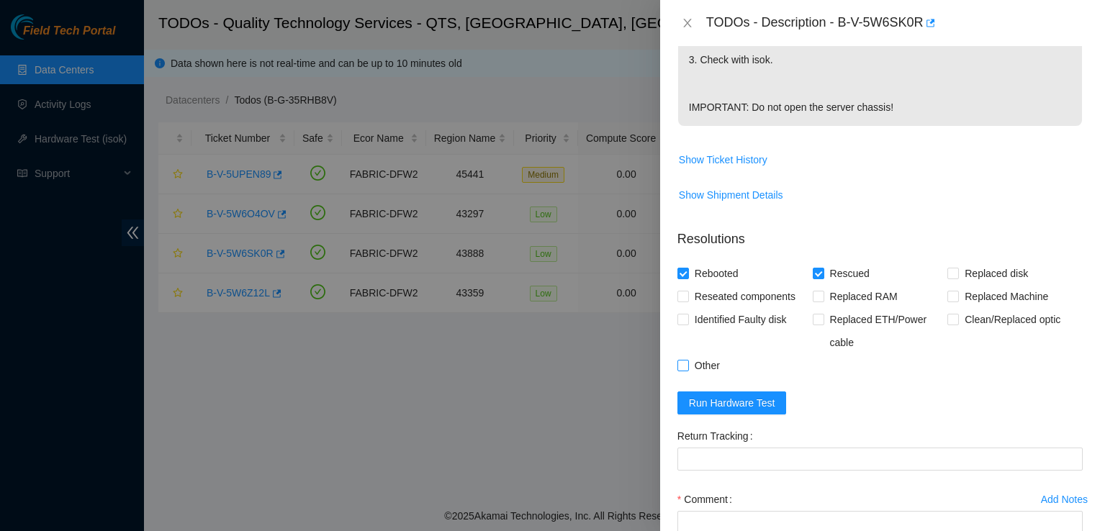
click at [521, 366] on input "Other" at bounding box center [683, 365] width 10 height 10
checkbox input "true"
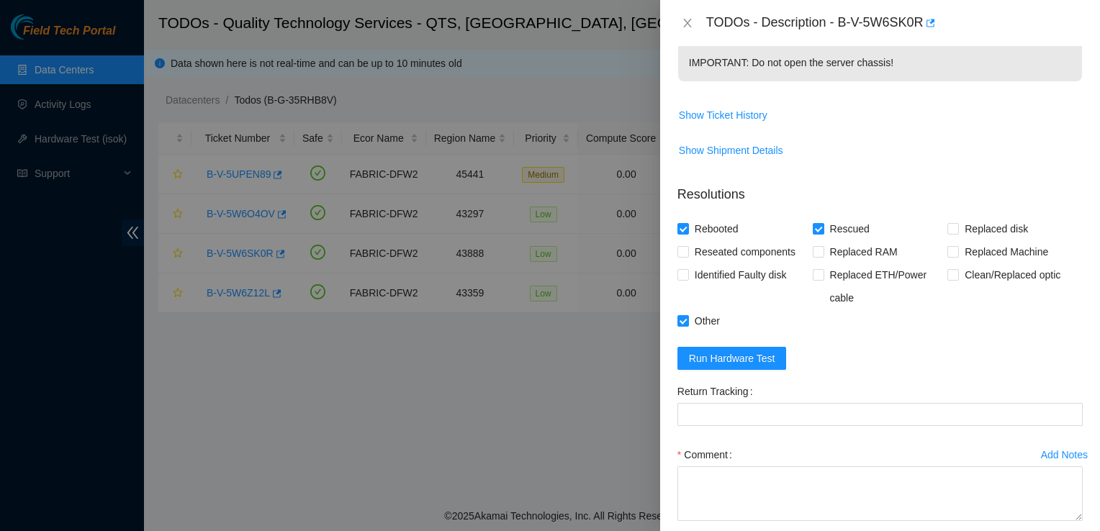
scroll to position [568, 0]
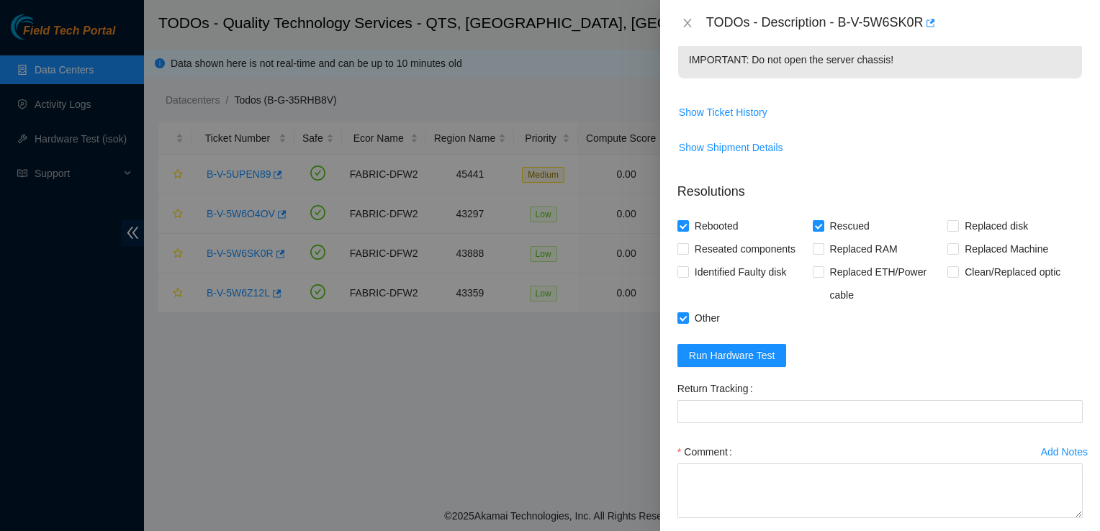
click at [521, 457] on label "Comment" at bounding box center [708, 452] width 60 height 23
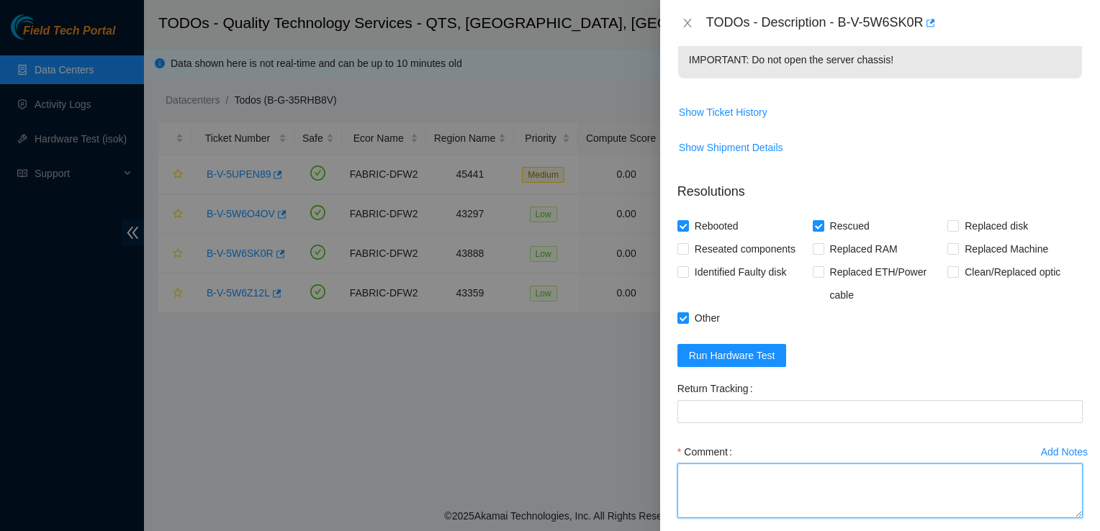
click at [521, 464] on textarea "Comment" at bounding box center [880, 491] width 405 height 55
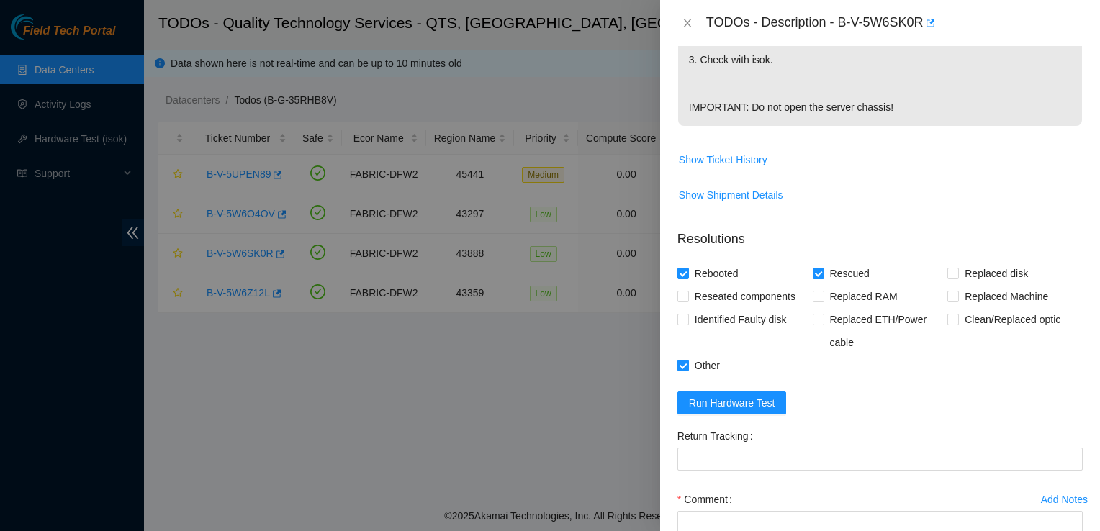
scroll to position [521, 0]
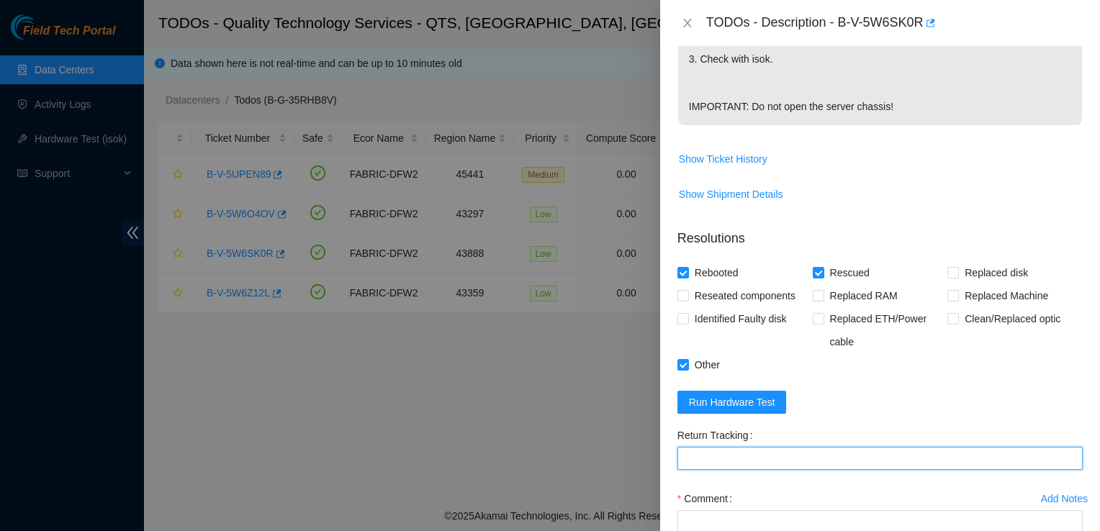
click at [521, 451] on Tracking "Return Tracking" at bounding box center [880, 458] width 405 height 23
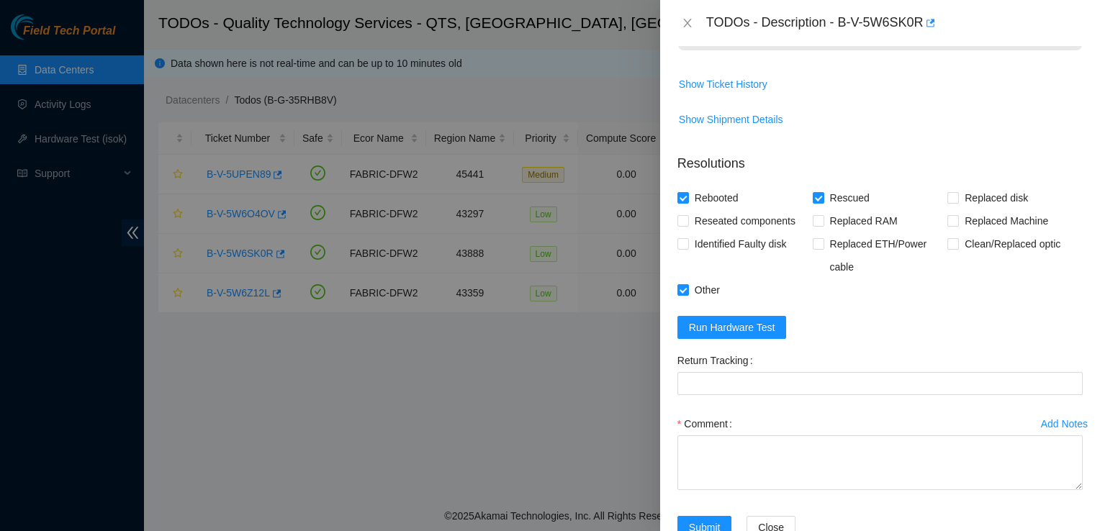
scroll to position [598, 0]
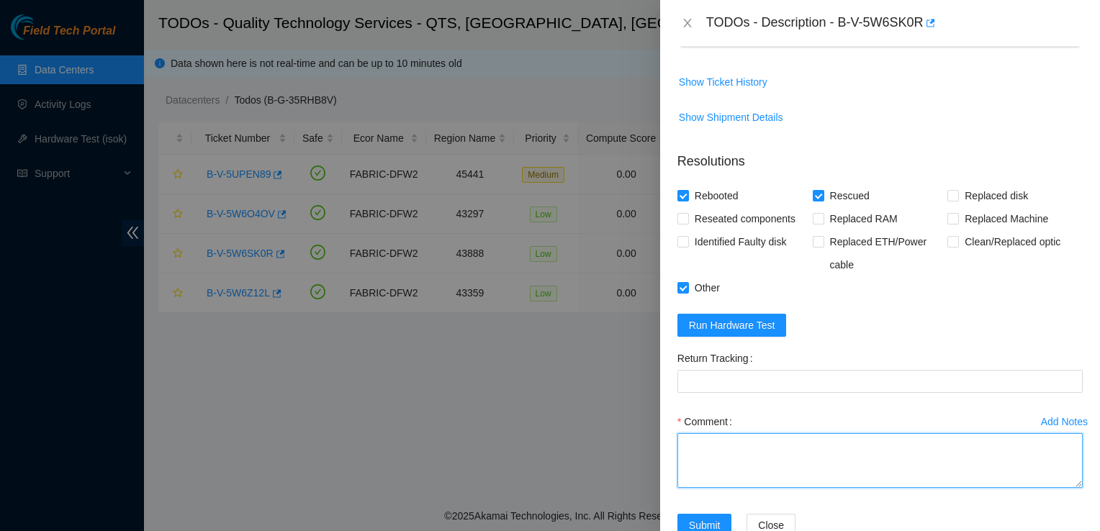
click at [521, 454] on textarea "Comment" at bounding box center [880, 461] width 405 height 55
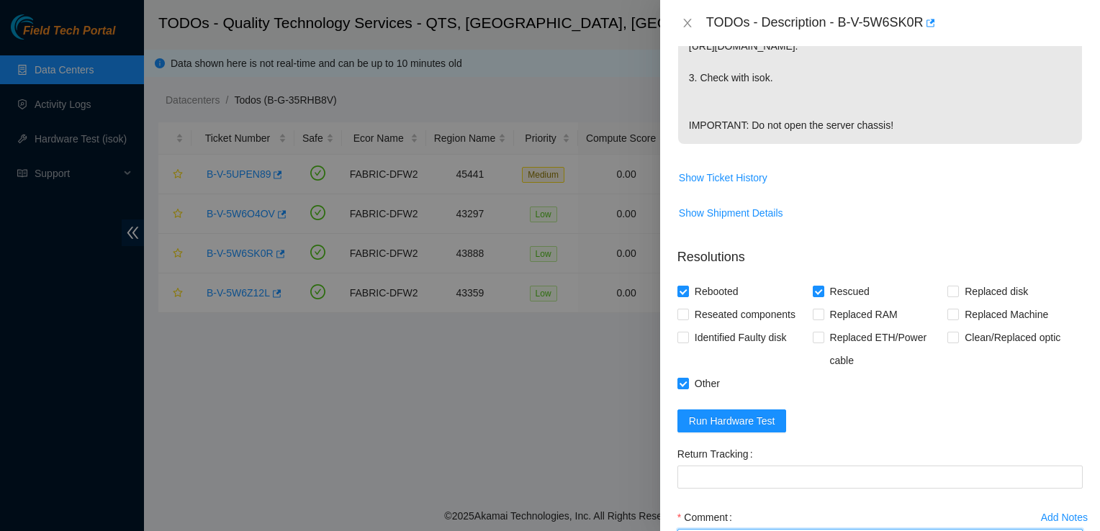
scroll to position [633, 0]
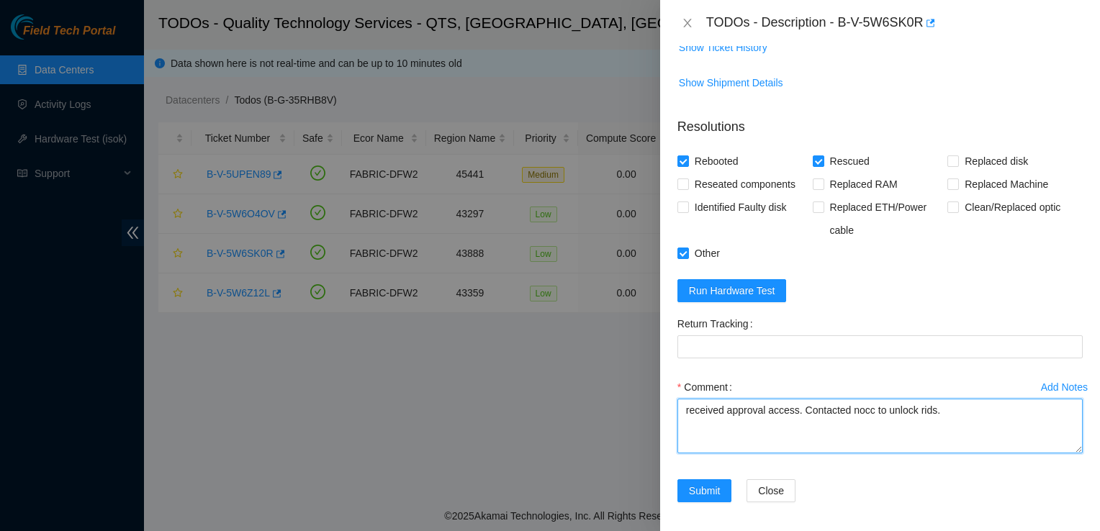
drag, startPoint x: 942, startPoint y: 413, endPoint x: 945, endPoint y: 405, distance: 9.1
click at [521, 405] on textarea "received approval access. Contacted nocc to unlock rids." at bounding box center [880, 426] width 405 height 55
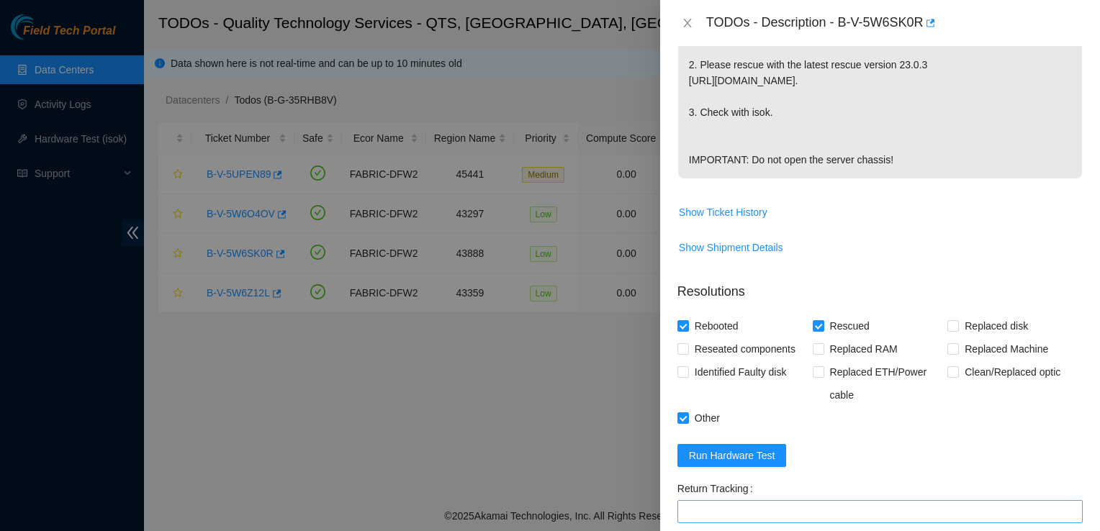
scroll to position [475, 0]
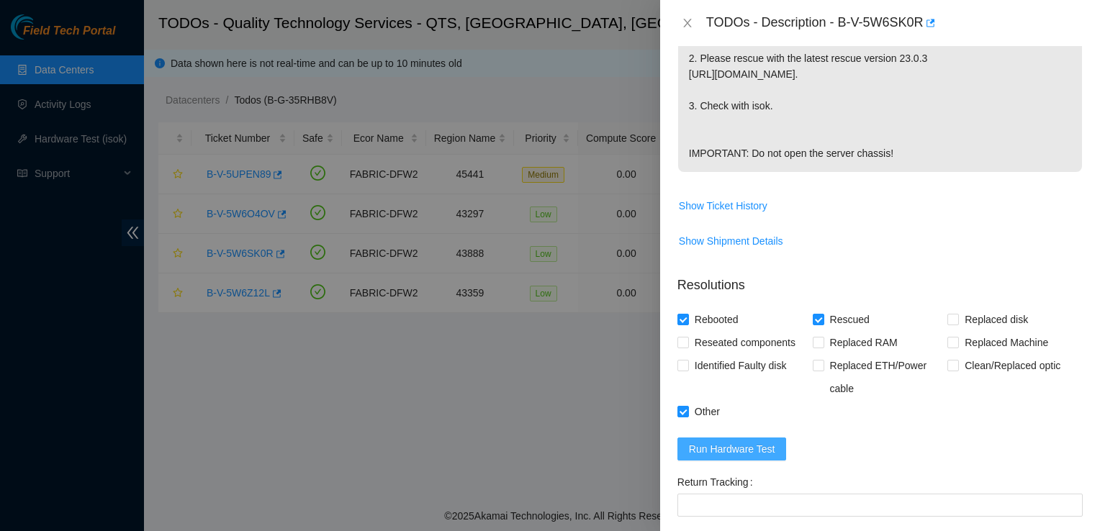
click at [521, 446] on span "Run Hardware Test" at bounding box center [732, 449] width 86 height 16
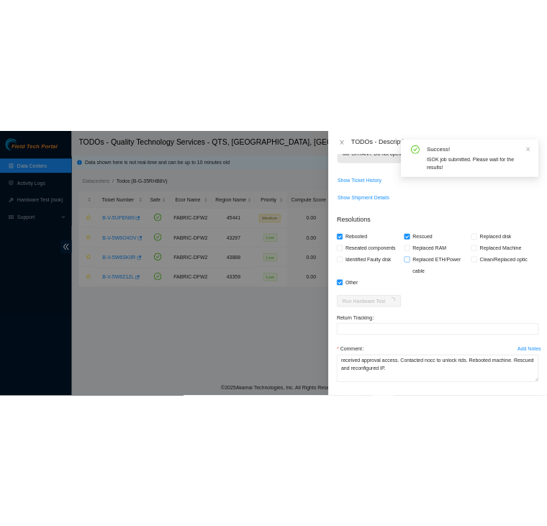
scroll to position [637, 0]
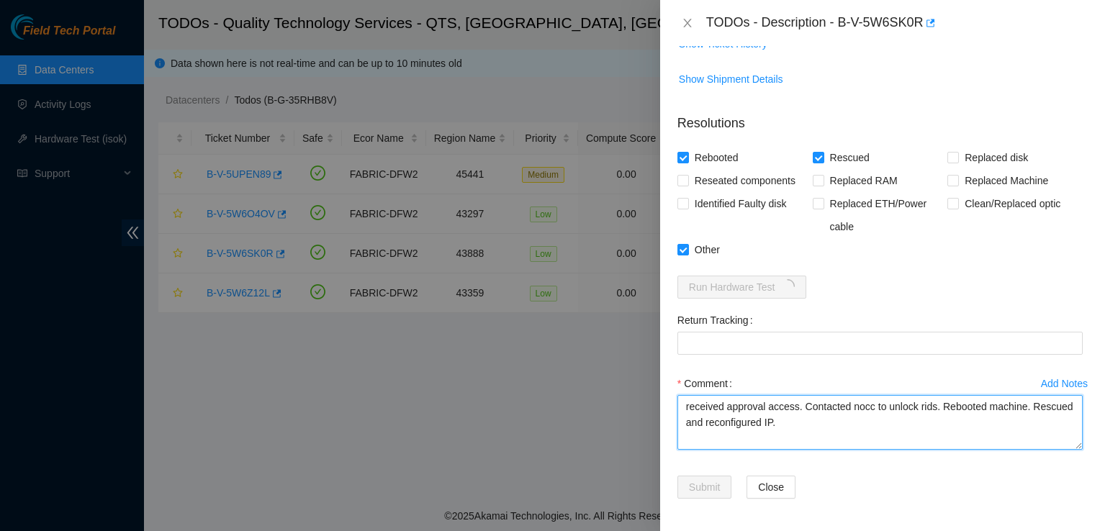
click at [521, 420] on textarea "received approval access. Contacted nocc to unlock rids. Rebooted machine. Resc…" at bounding box center [880, 422] width 405 height 55
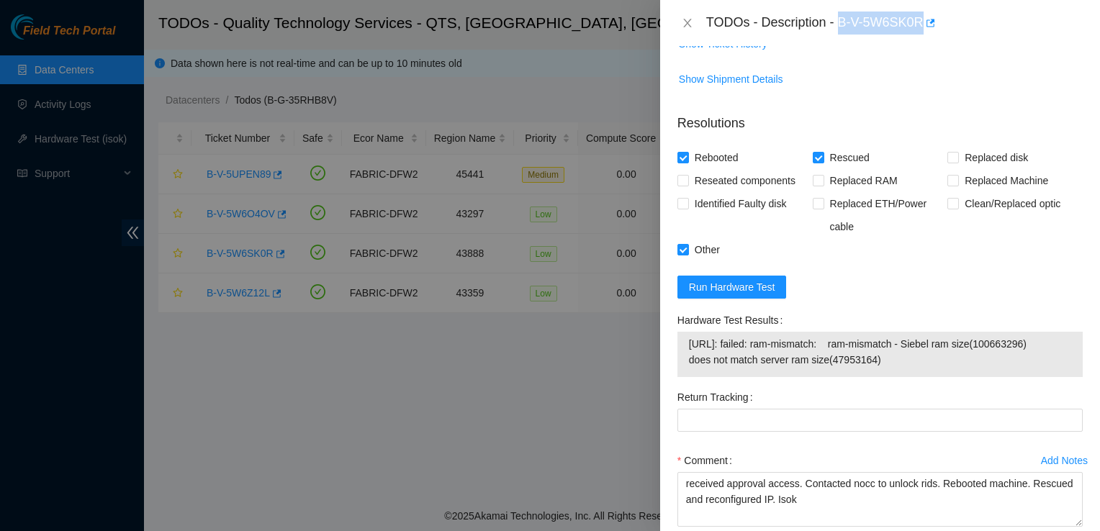
drag, startPoint x: 838, startPoint y: 17, endPoint x: 922, endPoint y: 42, distance: 87.7
click at [521, 42] on div "TODOs - Description - B-V-5W6SK0R" at bounding box center [880, 23] width 440 height 46
copy div "B-V-5W6SK0R"
click at [521, 53] on span "Show Ticket History" at bounding box center [880, 43] width 404 height 23
drag, startPoint x: 891, startPoint y: 356, endPoint x: 683, endPoint y: 342, distance: 208.6
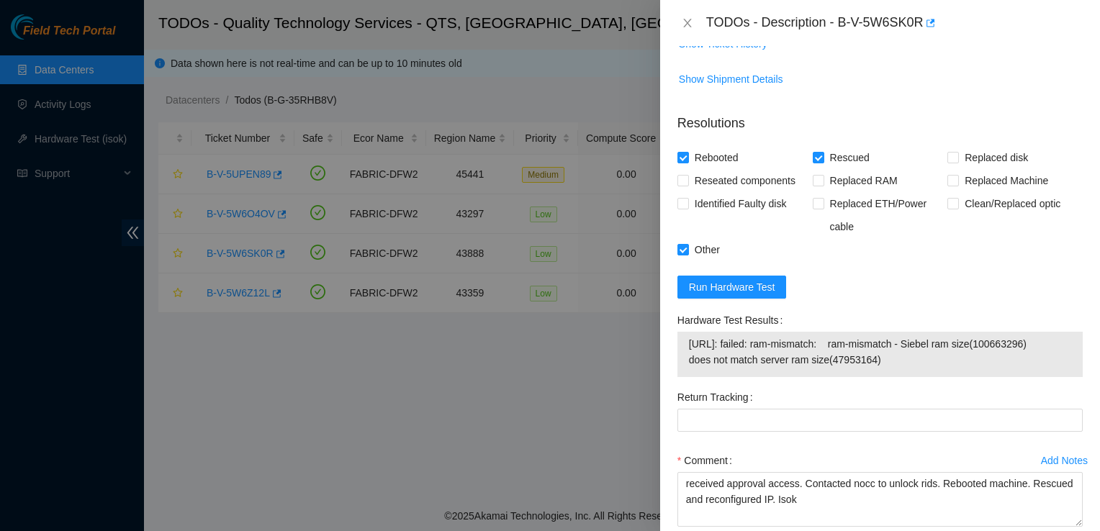
click at [521, 342] on div "[URL]: failed: ram-mismatch: ram-mismatch - Siebel ram size(100663296) does not…" at bounding box center [880, 354] width 405 height 45
copy tbody "[URL]: failed: ram-mismatch: ram-mismatch - Siebel ram size(100663296) does not…"
click at [238, 33] on div at bounding box center [550, 265] width 1100 height 531
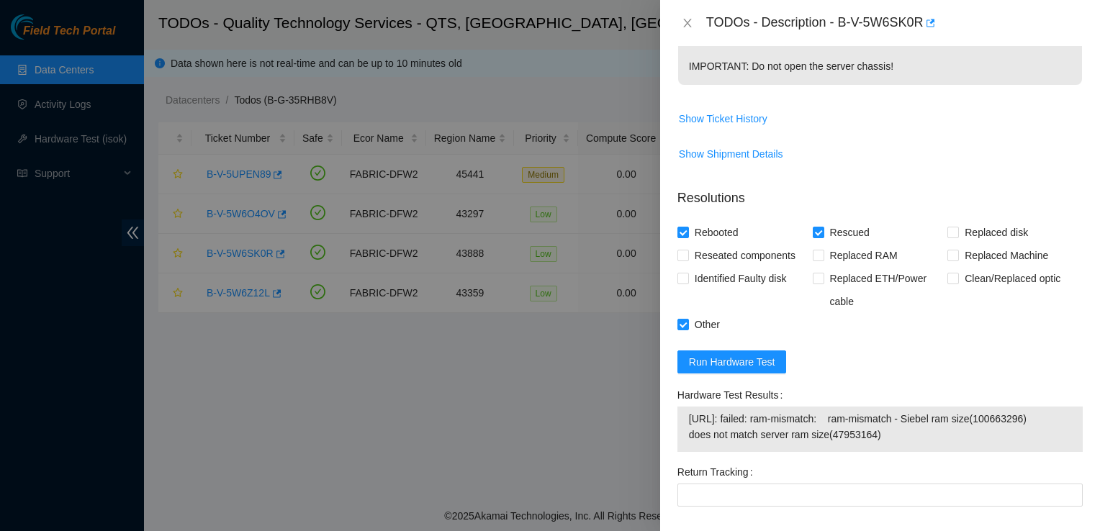
scroll to position [714, 0]
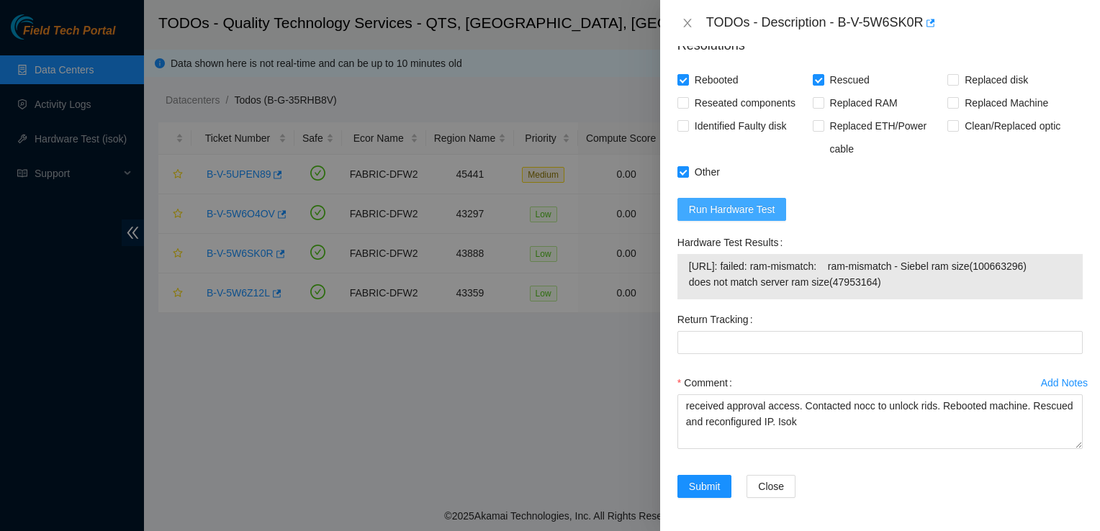
click at [521, 214] on span "Run Hardware Test" at bounding box center [732, 210] width 86 height 16
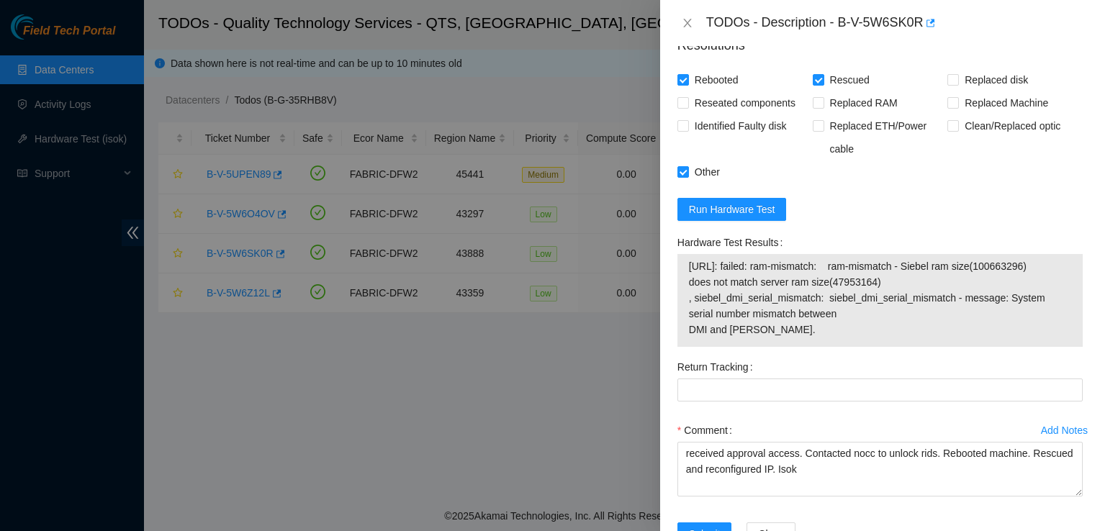
drag, startPoint x: 829, startPoint y: 327, endPoint x: 683, endPoint y: 253, distance: 163.0
click at [521, 254] on div "[URL]: failed: ram-mismatch: ram-mismatch - Siebel ram size(100663296) does not…" at bounding box center [880, 300] width 405 height 93
copy tbody "[URL]: failed: ram-mismatch: ram-mismatch - Siebel ram size(100663296) does not…"
click at [521, 209] on div "Problem Type Hardware Sub Type Tier 1 - Secure Rack Number BU105 Machine Number…" at bounding box center [880, 288] width 440 height 485
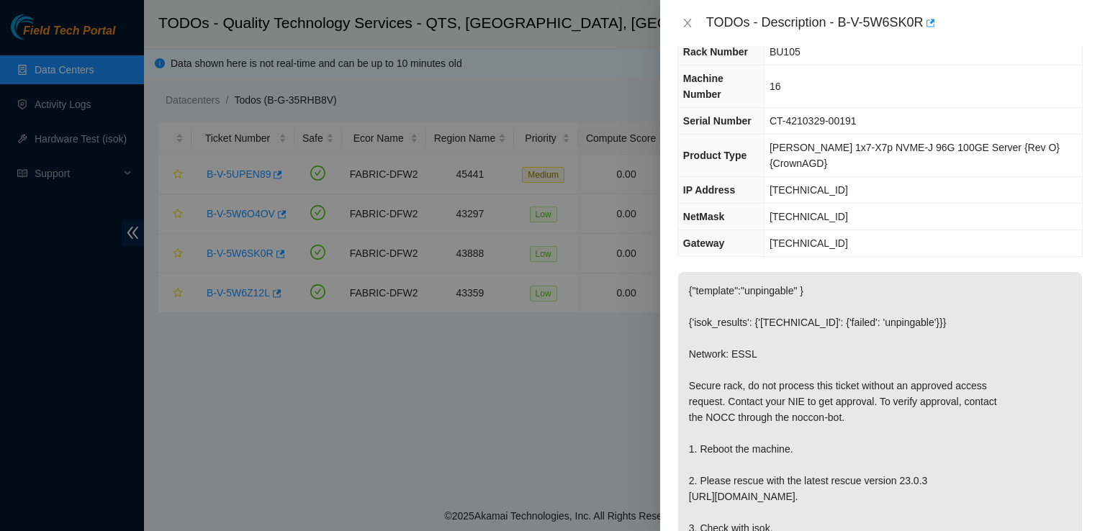
scroll to position [0, 0]
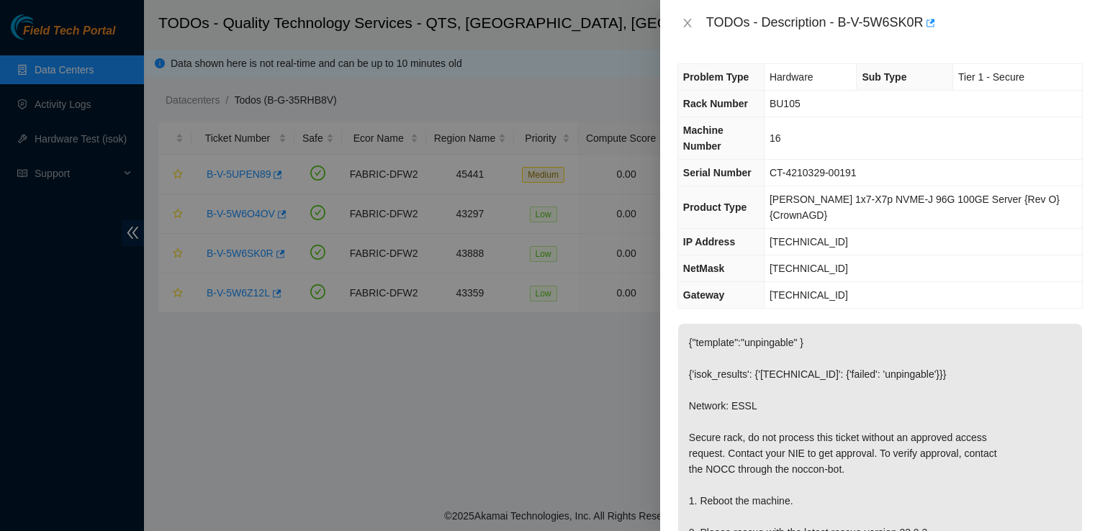
click at [169, 494] on div at bounding box center [550, 265] width 1100 height 531
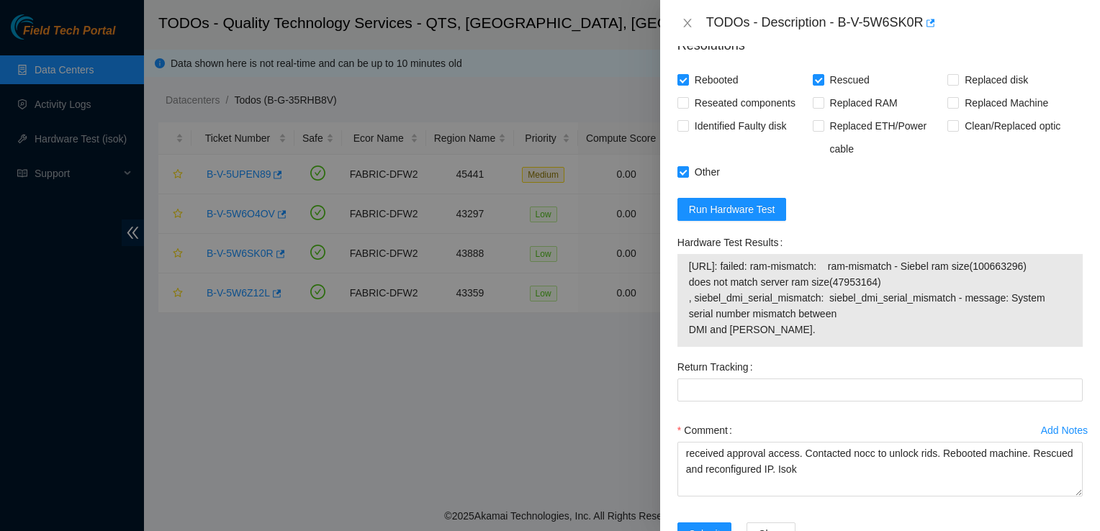
scroll to position [724, 0]
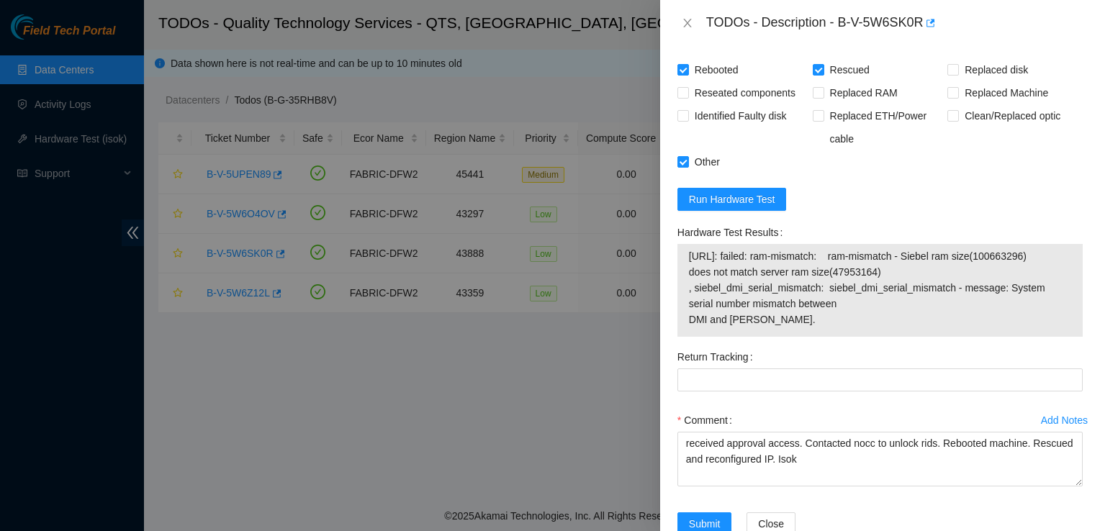
drag, startPoint x: 784, startPoint y: 321, endPoint x: 657, endPoint y: 241, distance: 150.8
click at [521, 241] on div "TODOs - Description - B-V-5W6SK0R Problem Type Hardware Sub Type Tier 1 - Secur…" at bounding box center [550, 265] width 1100 height 531
click at [521, 327] on td "[URL]: failed: ram-mismatch: ram-mismatch - Siebel ram size(100663296) does not…" at bounding box center [880, 291] width 384 height 86
click at [521, 374] on Tracking "Return Tracking" at bounding box center [880, 380] width 405 height 23
click at [521, 322] on span "[URL]: failed: ram-mismatch: ram-mismatch - Siebel ram size(100663296) does not…" at bounding box center [880, 287] width 382 height 79
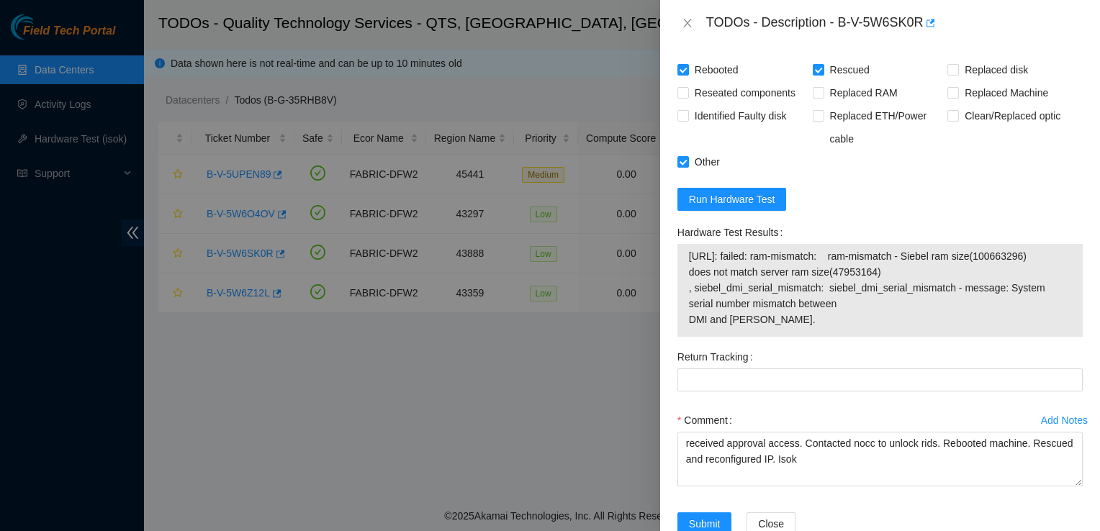
drag, startPoint x: 780, startPoint y: 322, endPoint x: 689, endPoint y: 256, distance: 112.4
click at [521, 256] on span "[URL]: failed: ram-mismatch: ram-mismatch - Siebel ram size(100663296) does not…" at bounding box center [880, 287] width 382 height 79
copy span "[URL]: failed: ram-mismatch: ram-mismatch - Siebel ram size(100663296) does not…"
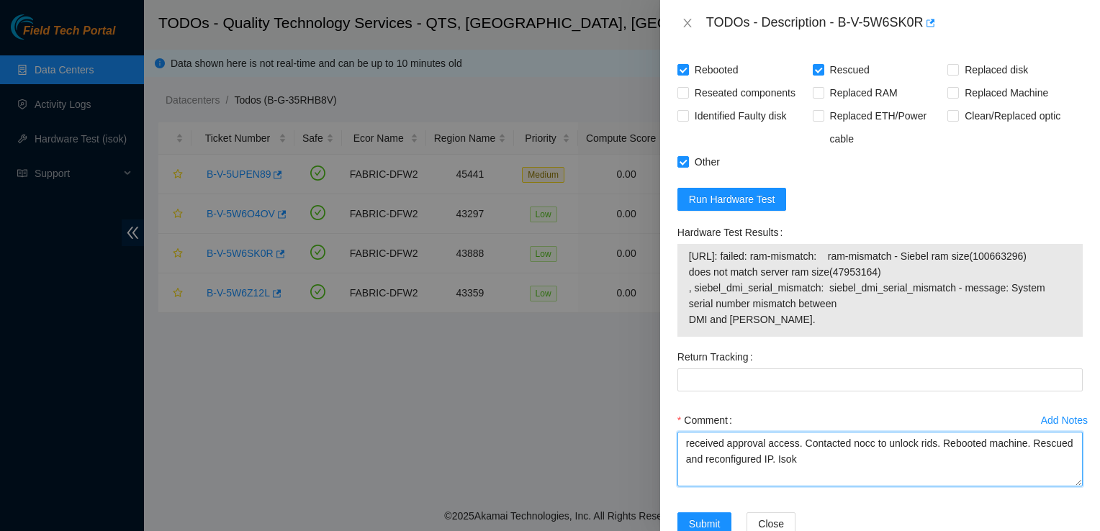
click at [521, 459] on textarea "received approval access. Contacted nocc to unlock rids. Rebooted machine. Resc…" at bounding box center [880, 459] width 405 height 55
paste textarea "[URL]: failed: ram-mismatch: ram-mismatch - Siebel ram size(100663296) does not…"
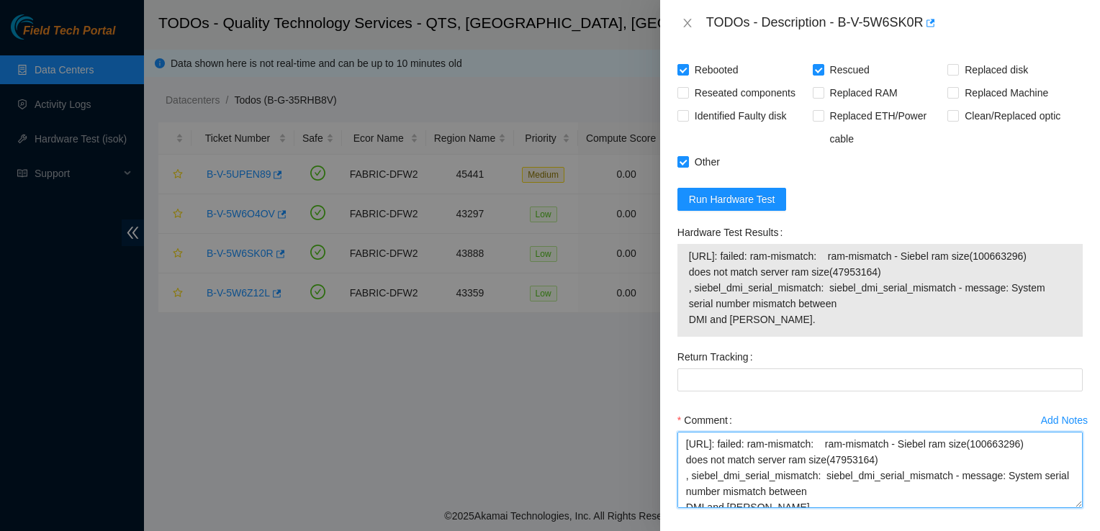
scroll to position [9, 0]
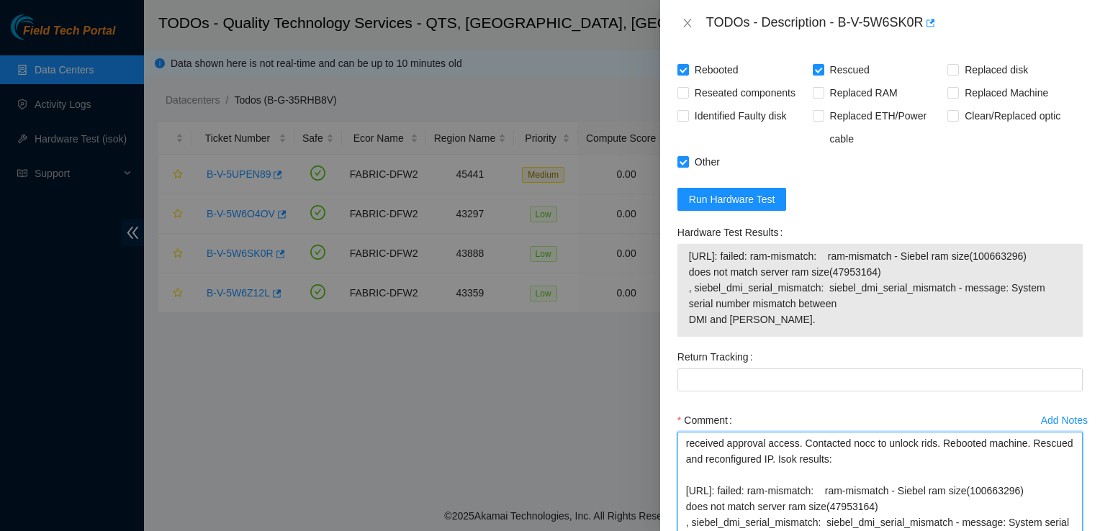
drag, startPoint x: 1066, startPoint y: 482, endPoint x: 1103, endPoint y: 568, distance: 93.9
click at [521, 526] on html "Field Tech Portal Data Centers Activity Logs Hardware Test (isok) Support TODOs…" at bounding box center [550, 265] width 1100 height 531
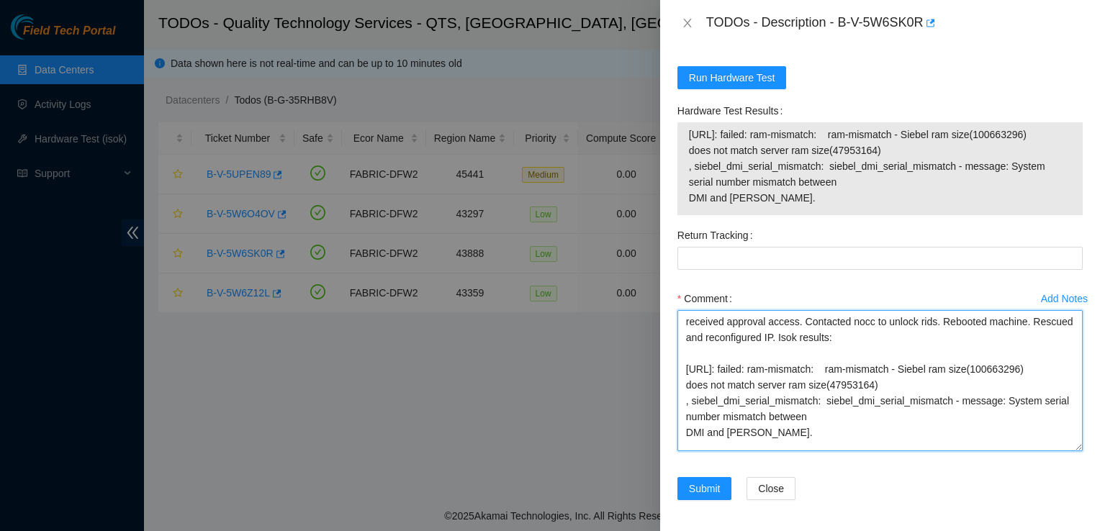
scroll to position [848, 0]
type textarea "received approval access. Contacted nocc to unlock rids. Rebooted machine. Resc…"
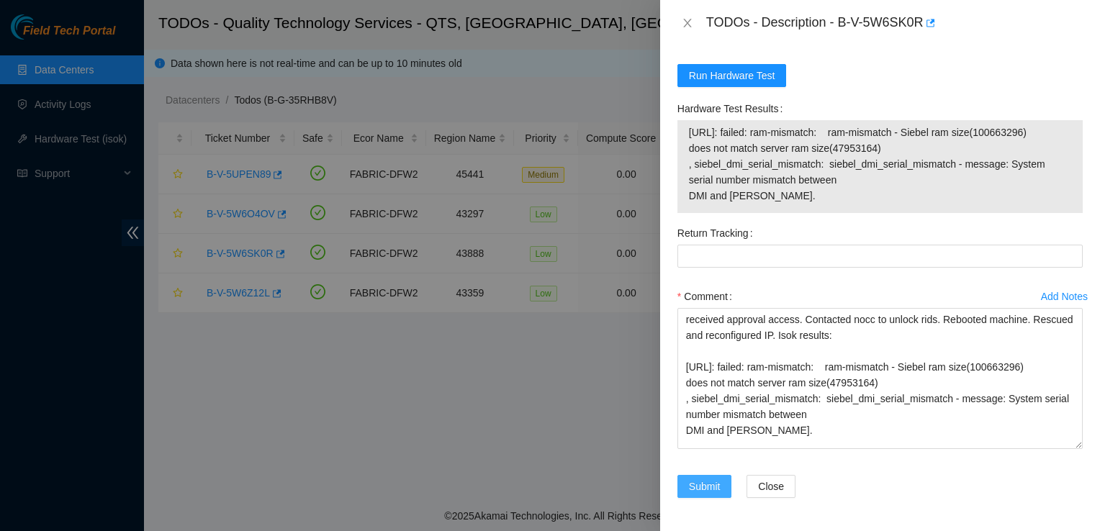
click at [521, 483] on span "Submit" at bounding box center [705, 487] width 32 height 16
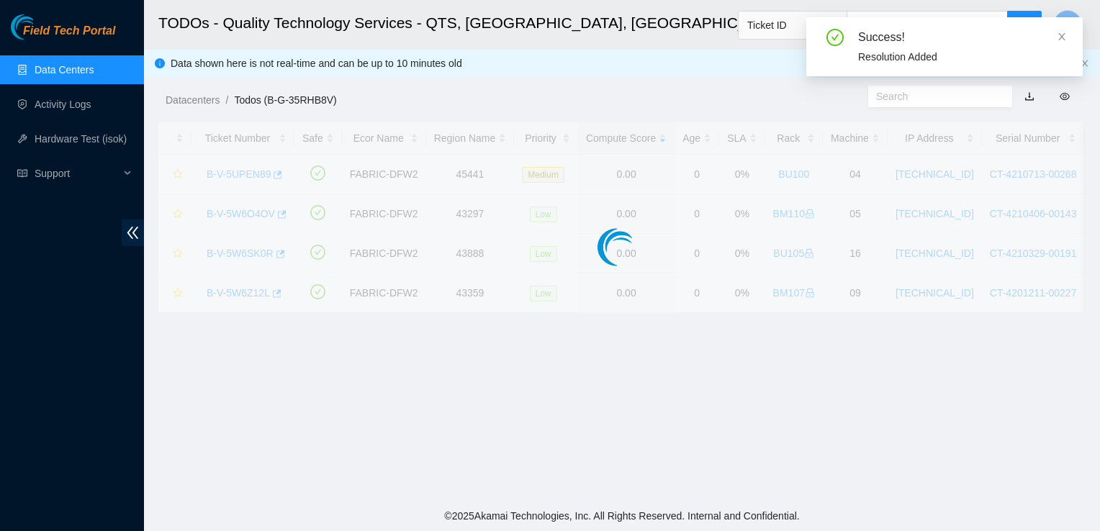
scroll to position [418, 0]
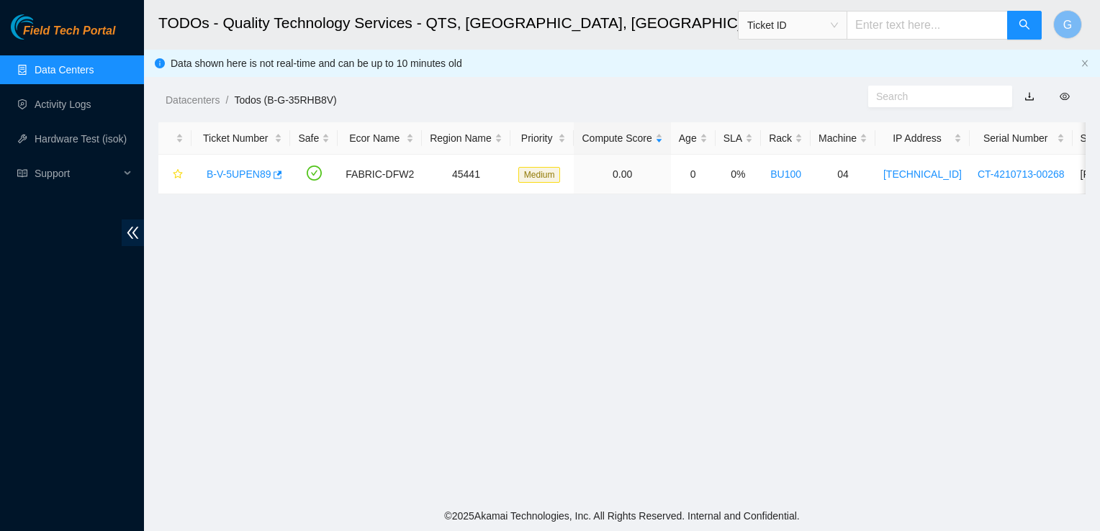
click at [188, 357] on main "TODOs - Quality Technology Services - QTS, [GEOGRAPHIC_DATA], [GEOGRAPHIC_DATA]…" at bounding box center [622, 250] width 956 height 501
click at [57, 110] on link "Activity Logs" at bounding box center [63, 105] width 57 height 12
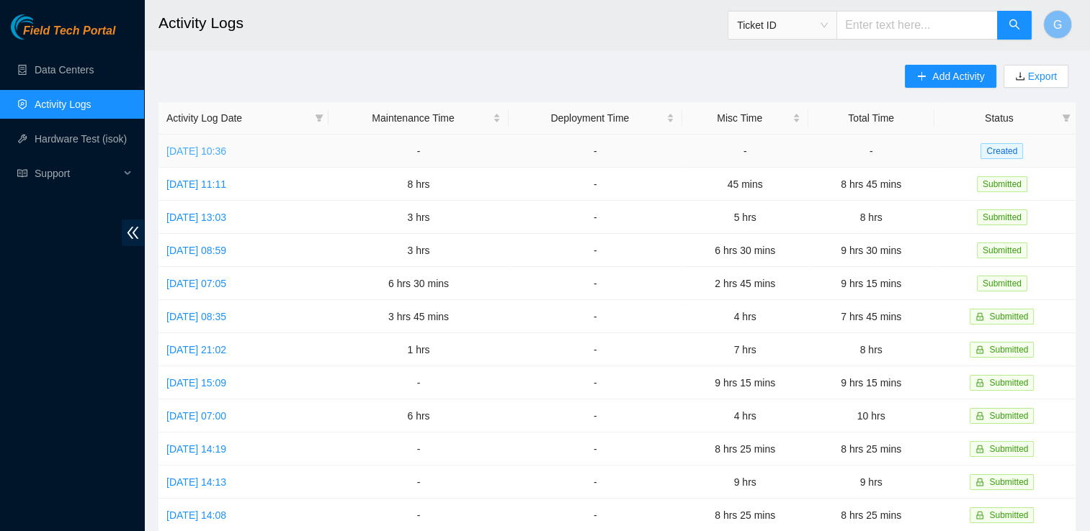
click at [208, 154] on link "[DATE] 10:36" at bounding box center [196, 151] width 60 height 12
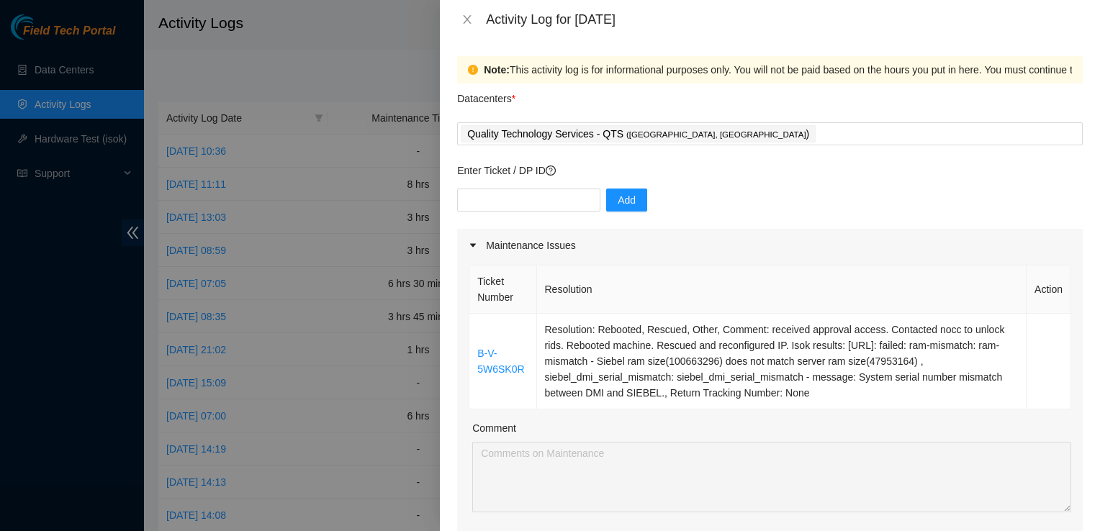
drag, startPoint x: 60, startPoint y: 73, endPoint x: 62, endPoint y: 65, distance: 8.2
click at [62, 65] on div at bounding box center [550, 265] width 1100 height 531
click at [470, 22] on icon "close" at bounding box center [468, 20] width 12 height 12
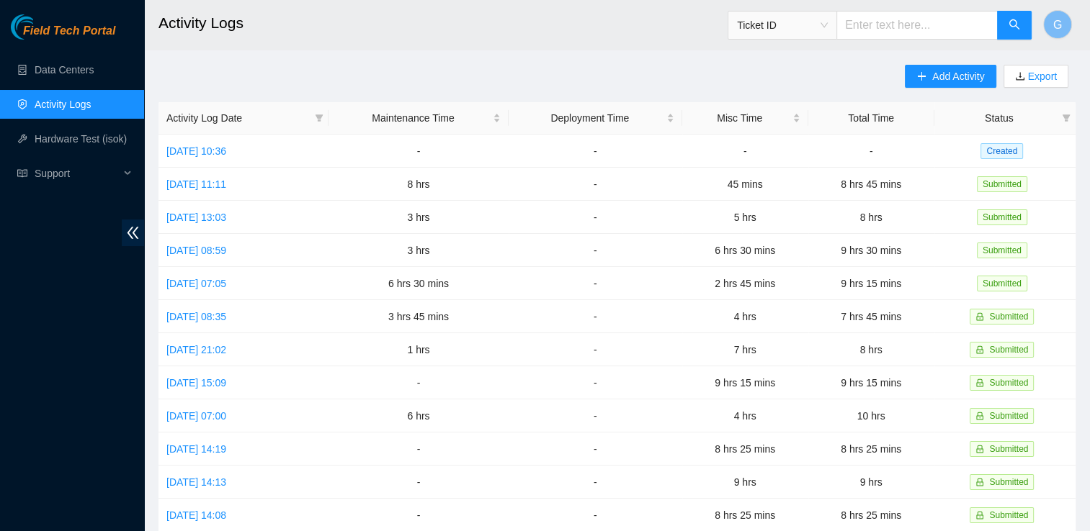
click at [82, 85] on ul "Data Centers Activity Logs Hardware Test (isok) Support" at bounding box center [72, 122] width 144 height 138
click at [84, 75] on link "Data Centers" at bounding box center [64, 70] width 59 height 12
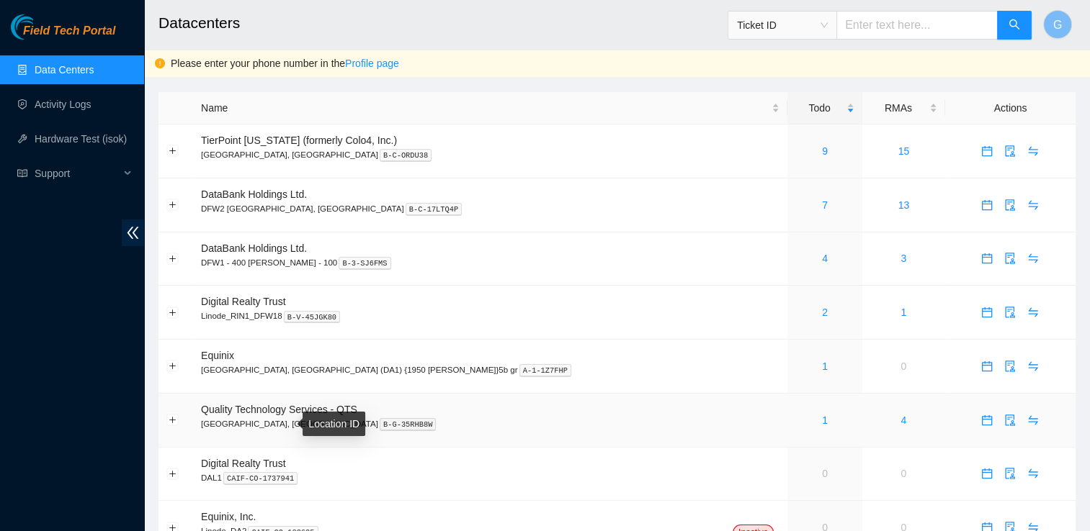
click at [380, 421] on kbd "B-G-35RHB8W" at bounding box center [408, 424] width 57 height 13
click at [521, 419] on link "1" at bounding box center [825, 421] width 6 height 12
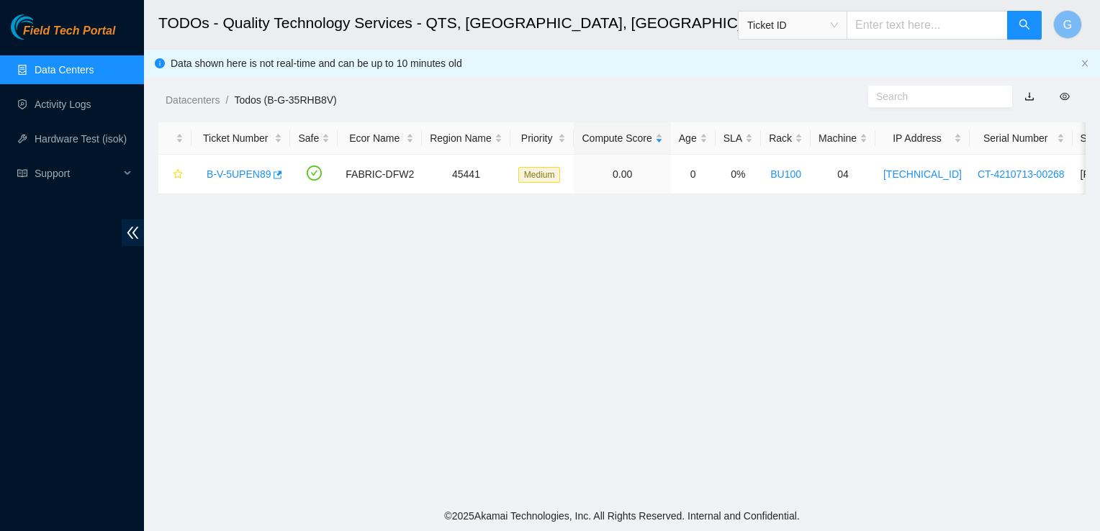
click at [220, 300] on main "TODOs - Quality Technology Services - QTS, [GEOGRAPHIC_DATA], [GEOGRAPHIC_DATA]…" at bounding box center [622, 250] width 956 height 501
click at [91, 104] on link "Activity Logs" at bounding box center [63, 105] width 57 height 12
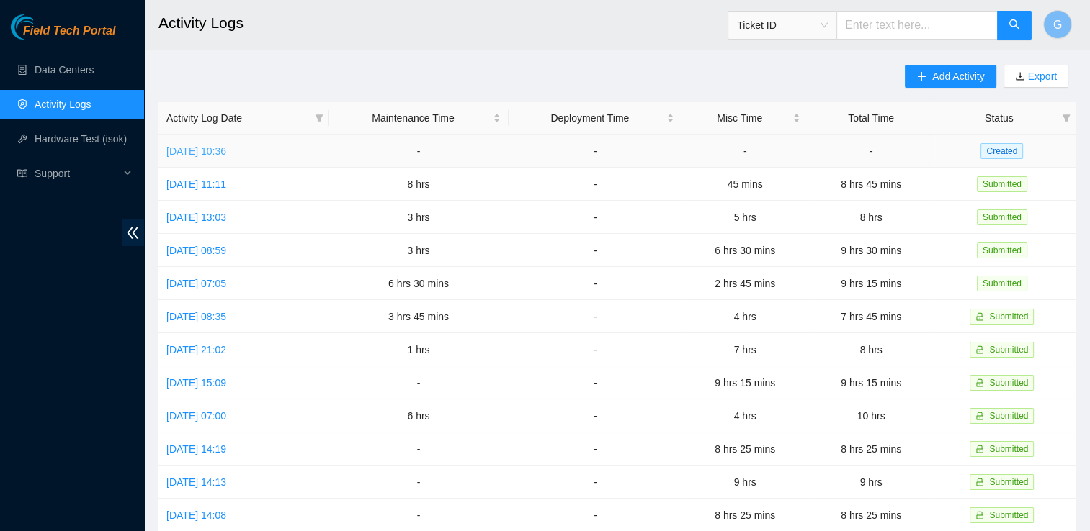
click at [226, 156] on link "[DATE] 10:36" at bounding box center [196, 151] width 60 height 12
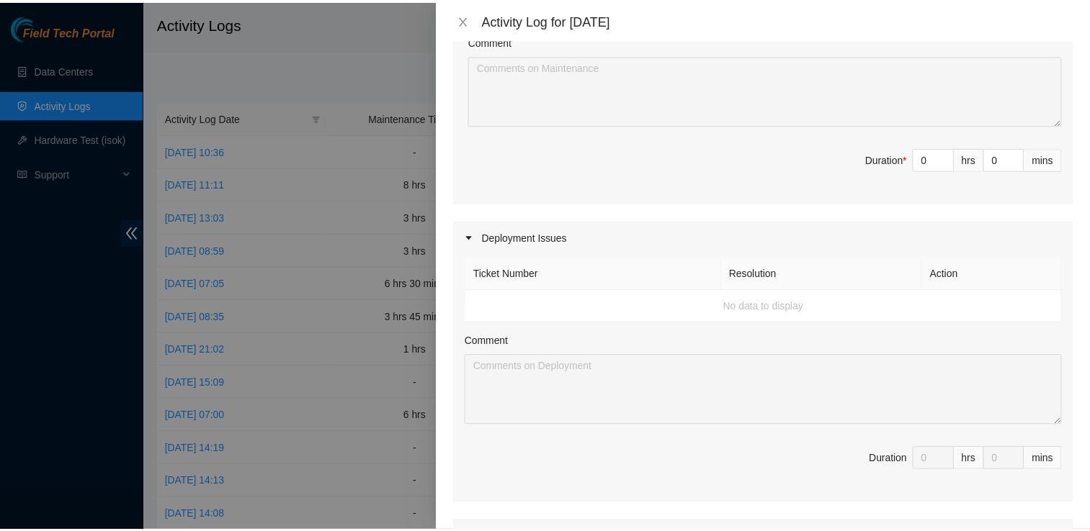
scroll to position [259, 0]
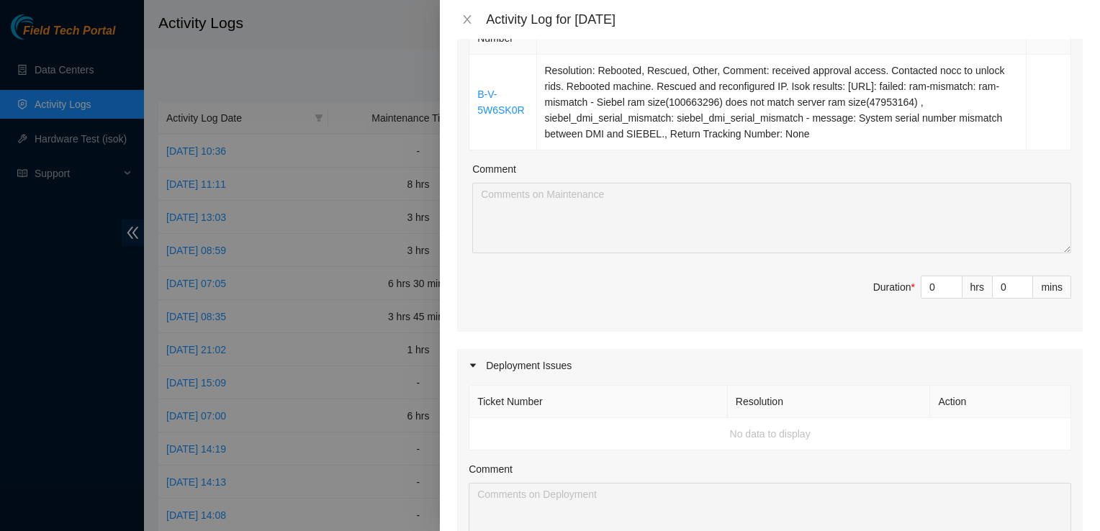
click at [75, 78] on div at bounding box center [550, 265] width 1100 height 531
click at [472, 22] on icon "close" at bounding box center [468, 20] width 12 height 12
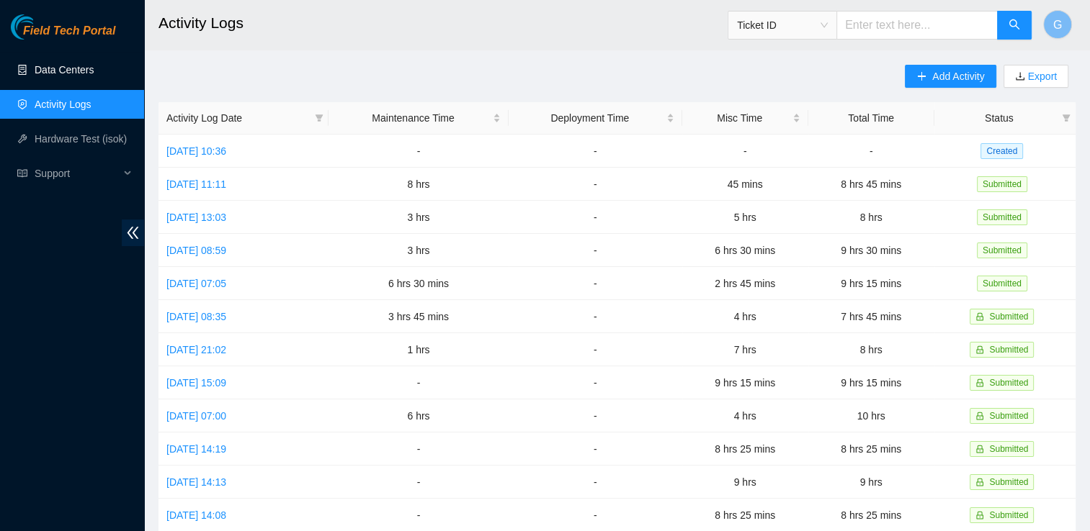
click at [69, 68] on link "Data Centers" at bounding box center [64, 70] width 59 height 12
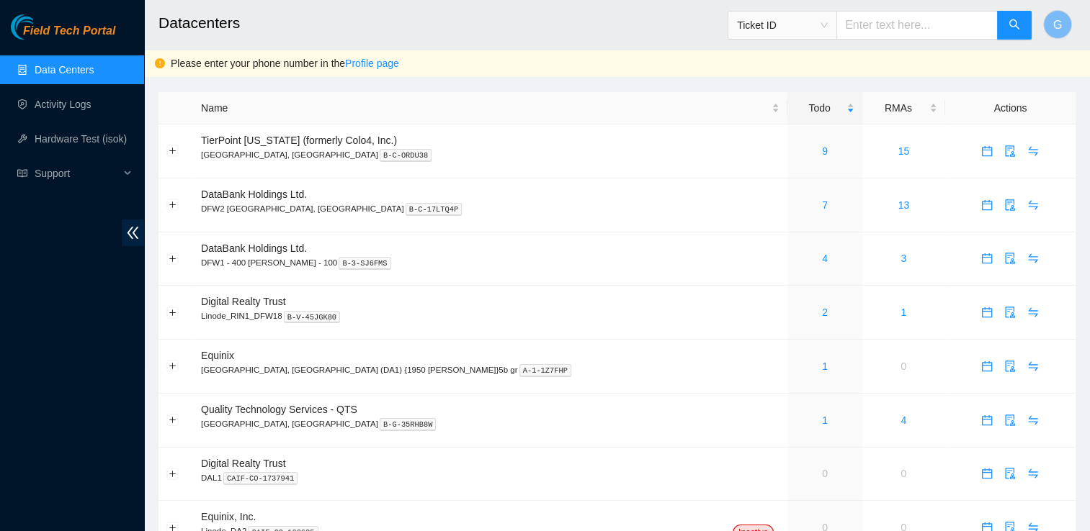
drag, startPoint x: 718, startPoint y: 0, endPoint x: 611, endPoint y: 29, distance: 110.4
click at [521, 29] on h2 "Datacenters" at bounding box center [529, 23] width 742 height 46
click at [521, 153] on link "9" at bounding box center [825, 151] width 6 height 12
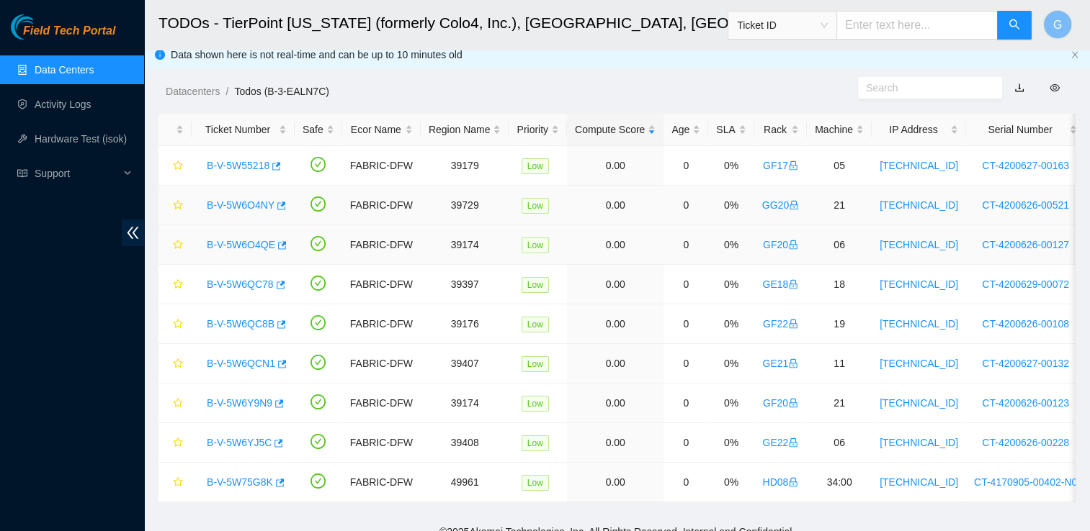
scroll to position [8, 0]
click at [253, 165] on link "B-V-5W55218" at bounding box center [238, 167] width 63 height 12
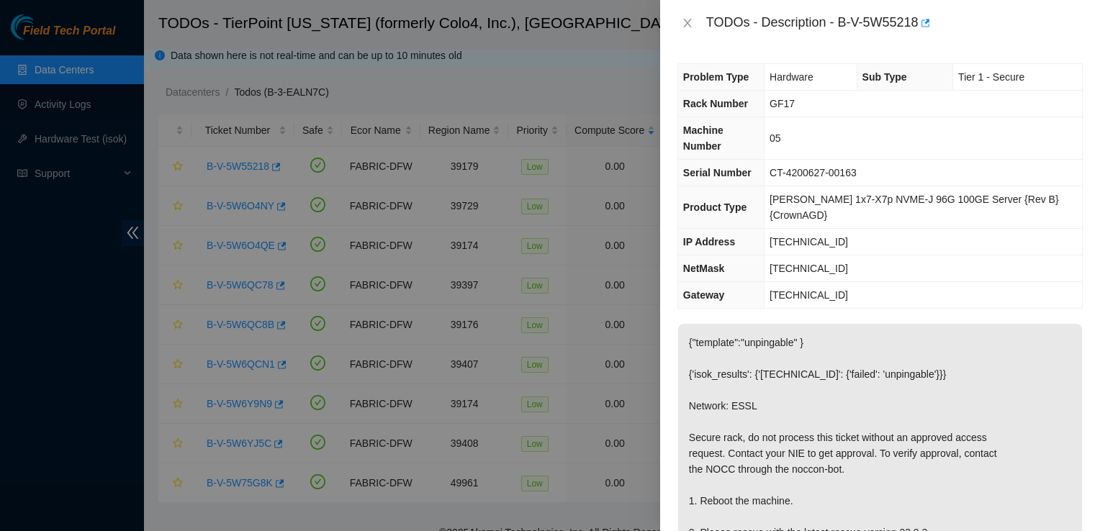
click at [521, 49] on div at bounding box center [550, 265] width 1100 height 531
click at [521, 30] on div "TODOs - Description - B-V-5W55218" at bounding box center [880, 23] width 405 height 23
click at [521, 21] on icon "close" at bounding box center [687, 23] width 8 height 9
